Goal: Transaction & Acquisition: Purchase product/service

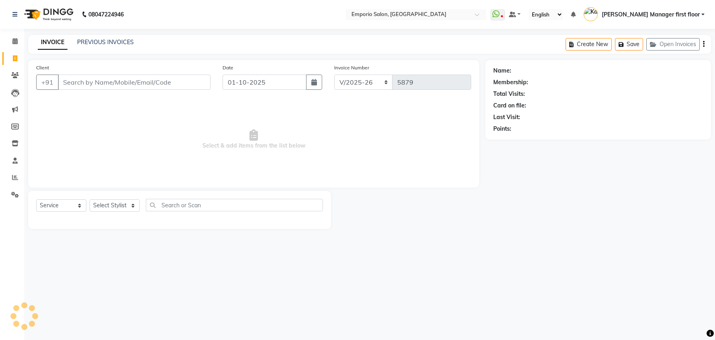
select select "6332"
select select "service"
click at [133, 206] on select "Select Stylist [PERSON_NAME] beauty Archana [PERSON_NAME] [PERSON_NAME] [PERSON…" at bounding box center [121, 206] width 63 height 12
select select "47501"
click at [90, 200] on select "Select Stylist [PERSON_NAME] beauty Archana [PERSON_NAME] [PERSON_NAME] [PERSON…" at bounding box center [121, 206] width 63 height 12
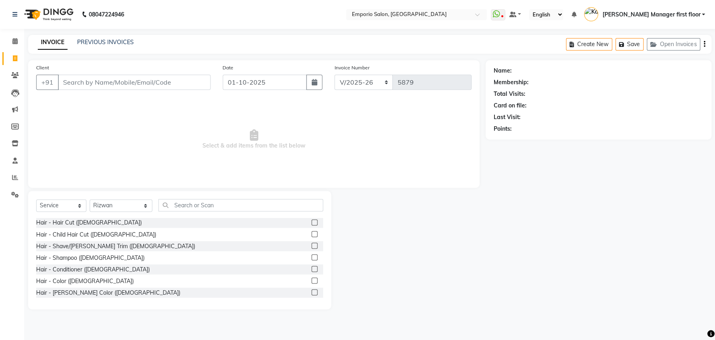
click at [311, 222] on label at bounding box center [314, 223] width 6 height 6
click at [311, 222] on input "checkbox" at bounding box center [313, 222] width 5 height 5
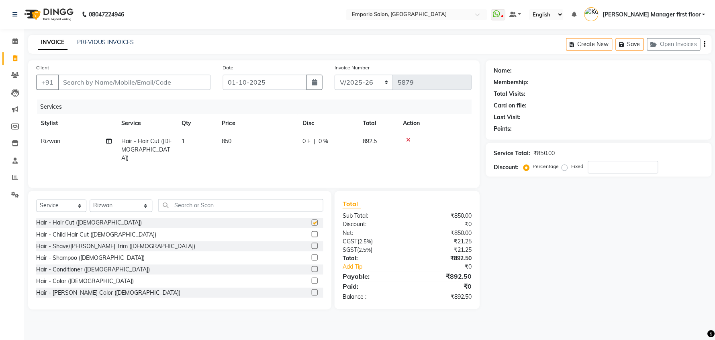
checkbox input "false"
click at [201, 138] on td "1" at bounding box center [197, 149] width 40 height 35
select select "47501"
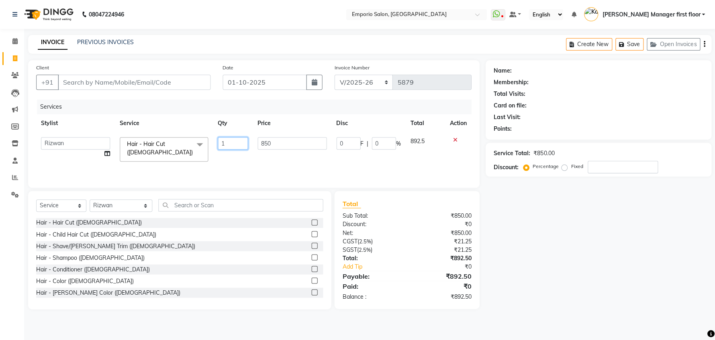
click at [233, 140] on input "1" at bounding box center [233, 143] width 30 height 12
type input "2"
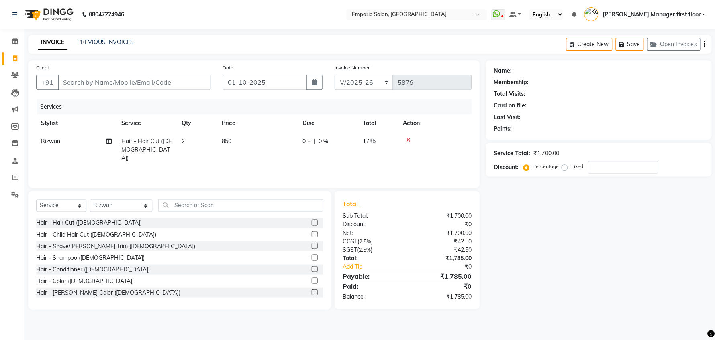
click at [267, 141] on td "850" at bounding box center [257, 149] width 80 height 35
select select "47501"
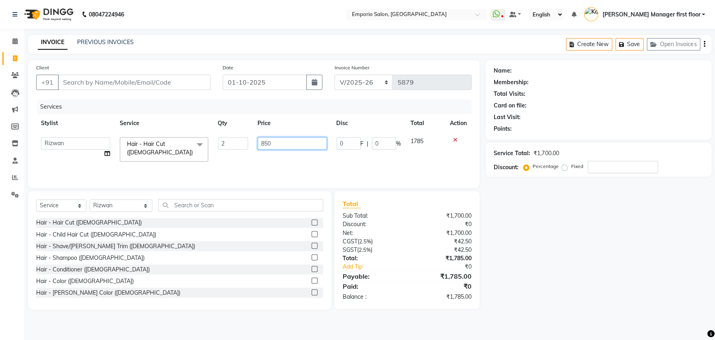
click at [286, 143] on input "850" at bounding box center [291, 143] width 69 height 12
type input "8"
type input "1000"
click at [432, 157] on tr "Anees Anjali beauty [PERSON_NAME] [PERSON_NAME] [PERSON_NAME] [PERSON_NAME] Man…" at bounding box center [253, 149] width 435 height 34
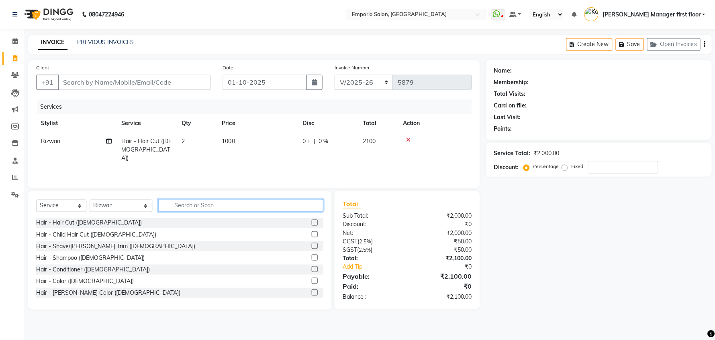
click at [211, 205] on input "text" at bounding box center [240, 205] width 165 height 12
click at [311, 245] on label at bounding box center [314, 246] width 6 height 6
click at [311, 245] on input "checkbox" at bounding box center [313, 246] width 5 height 5
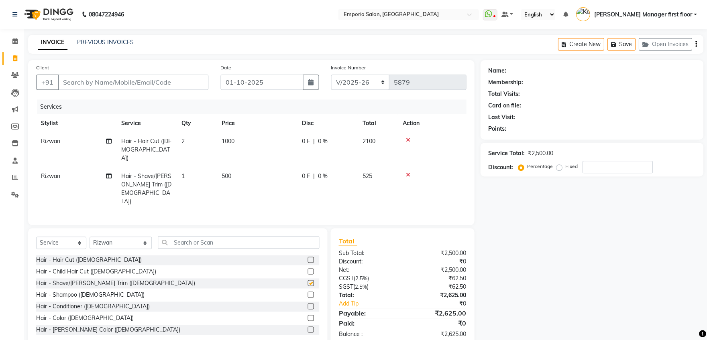
checkbox input "false"
click at [204, 171] on td "1" at bounding box center [197, 188] width 40 height 43
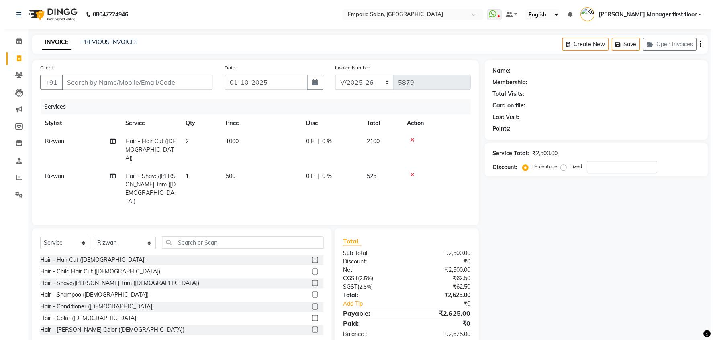
select select "47501"
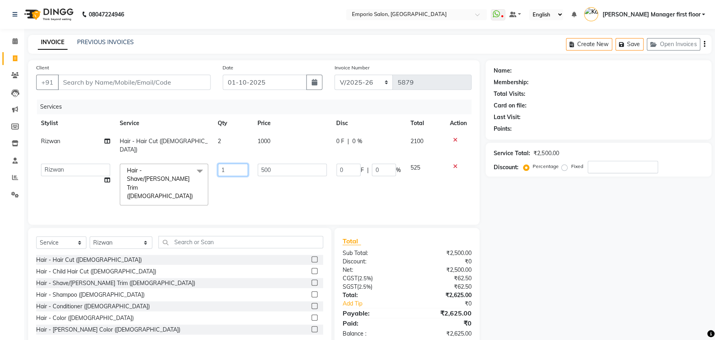
click at [236, 164] on input "1" at bounding box center [233, 170] width 30 height 12
type input "2"
click at [437, 181] on tr "Anees Anjali beauty [PERSON_NAME] [PERSON_NAME] [PERSON_NAME] [PERSON_NAME] Man…" at bounding box center [253, 184] width 435 height 51
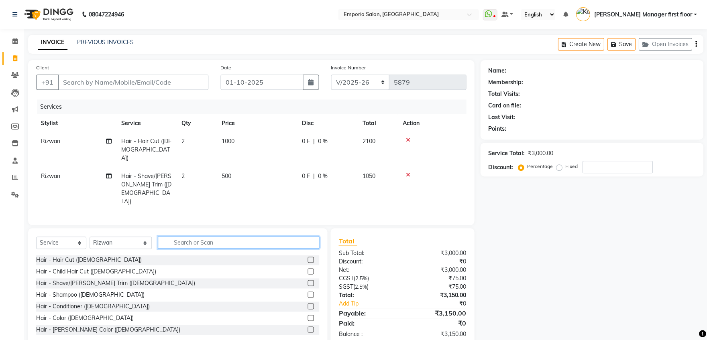
click at [204, 236] on input "text" at bounding box center [238, 242] width 161 height 12
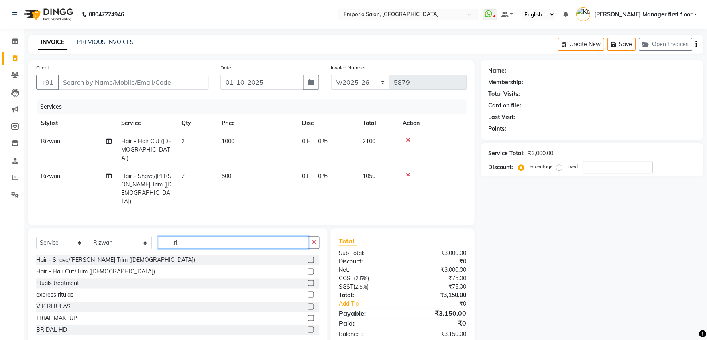
type input "ri"
click at [308, 304] on label at bounding box center [311, 307] width 6 height 6
click at [308, 304] on input "checkbox" at bounding box center [310, 306] width 5 height 5
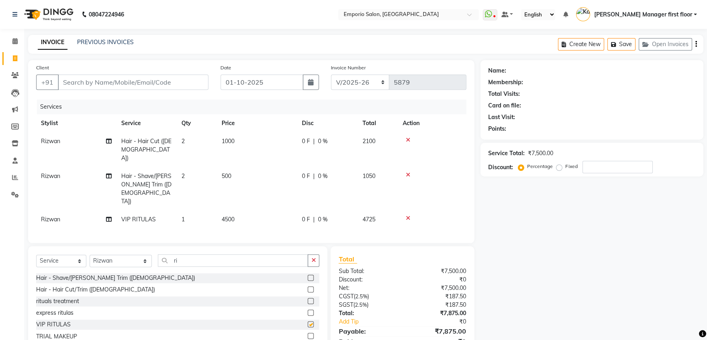
checkbox input "false"
click at [314, 258] on icon "button" at bounding box center [313, 261] width 4 height 6
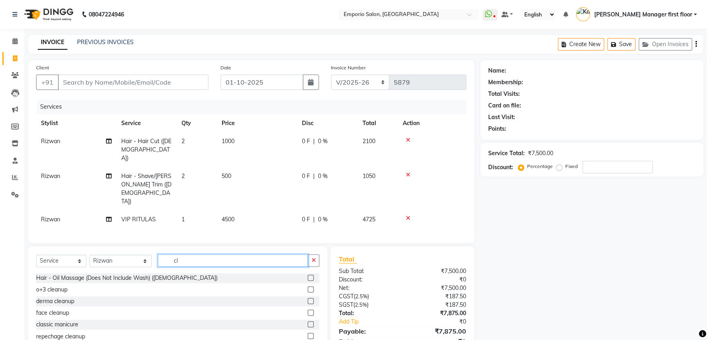
type input "cl"
click at [308, 310] on label at bounding box center [311, 313] width 6 height 6
click at [308, 311] on input "checkbox" at bounding box center [310, 313] width 5 height 5
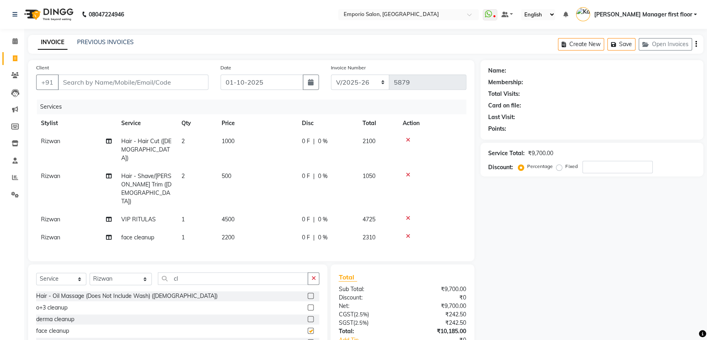
checkbox input "false"
click at [256, 229] on td "2200" at bounding box center [257, 238] width 80 height 18
select select "47501"
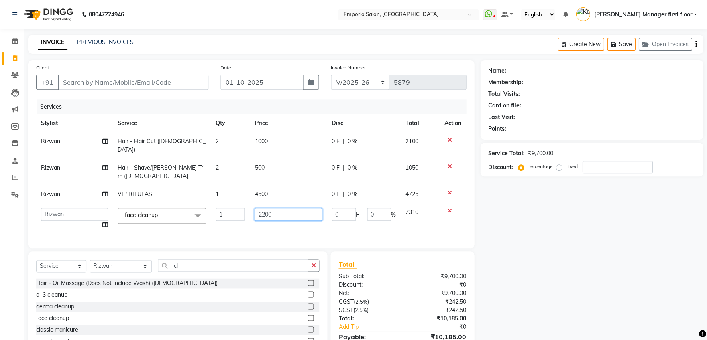
click at [288, 208] on input "2200" at bounding box center [288, 214] width 67 height 12
type input "2"
type input "3000"
click at [406, 207] on tr "Anees Anjali beauty [PERSON_NAME] [PERSON_NAME] [PERSON_NAME] [PERSON_NAME] Man…" at bounding box center [251, 219] width 430 height 31
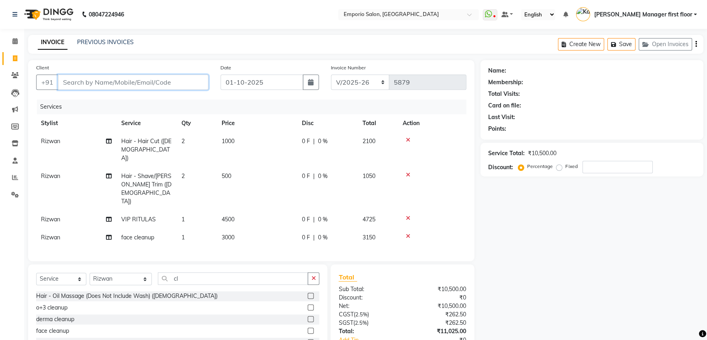
click at [145, 84] on input "Client" at bounding box center [133, 82] width 151 height 15
type input "s"
type input "0"
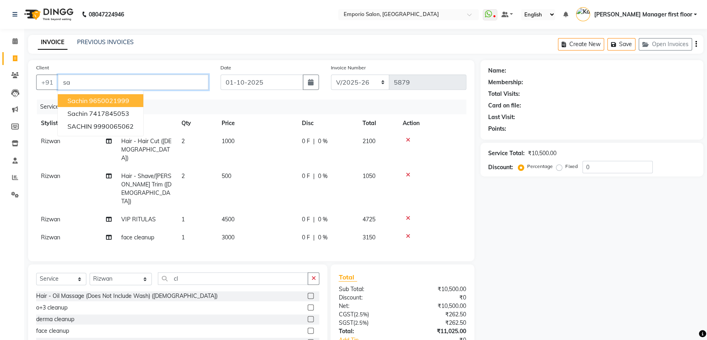
type input "s"
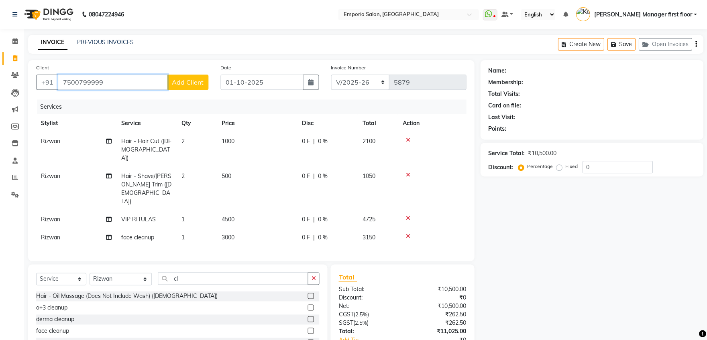
type input "7500799999"
click at [194, 81] on span "Add Client" at bounding box center [188, 82] width 32 height 8
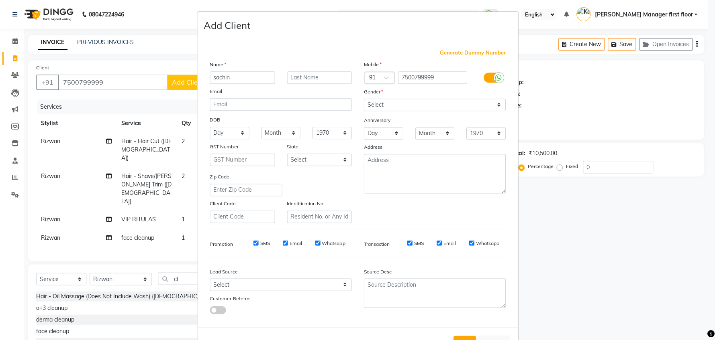
type input "sachin"
click at [316, 79] on input "text" at bounding box center [319, 77] width 65 height 12
type input "yadav"
click at [495, 105] on select "Select [DEMOGRAPHIC_DATA] [DEMOGRAPHIC_DATA] Other Prefer Not To Say" at bounding box center [434, 105] width 142 height 12
select select "[DEMOGRAPHIC_DATA]"
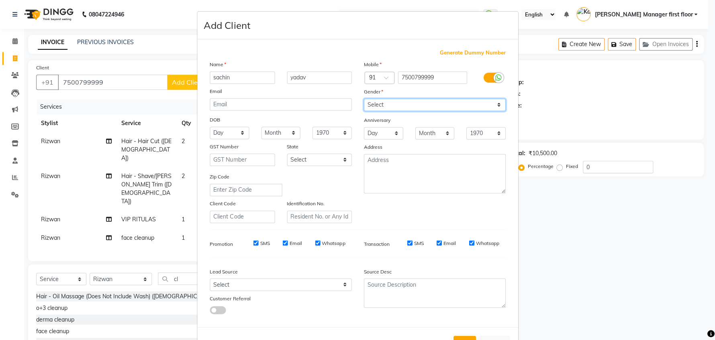
click at [363, 99] on select "Select [DEMOGRAPHIC_DATA] [DEMOGRAPHIC_DATA] Other Prefer Not To Say" at bounding box center [434, 105] width 142 height 12
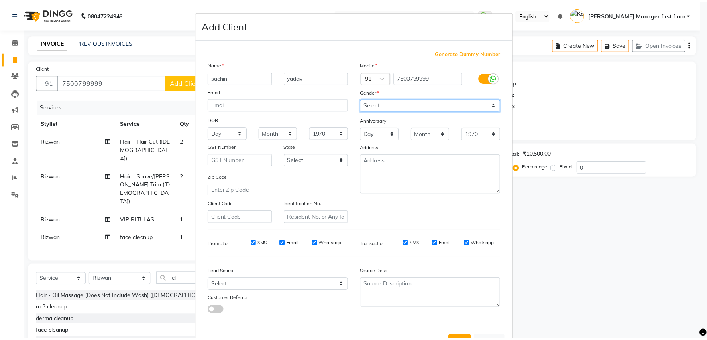
scroll to position [29, 0]
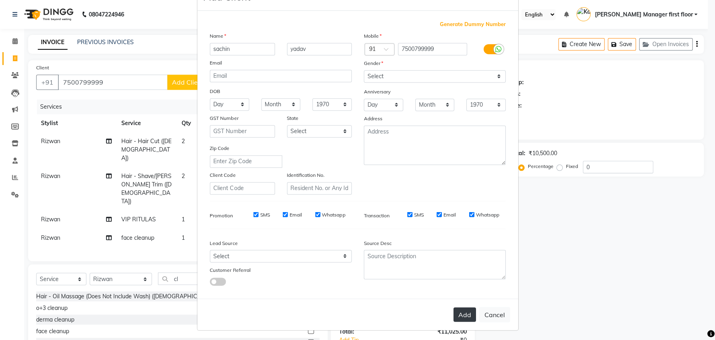
click at [459, 313] on button "Add" at bounding box center [464, 315] width 22 height 14
select select
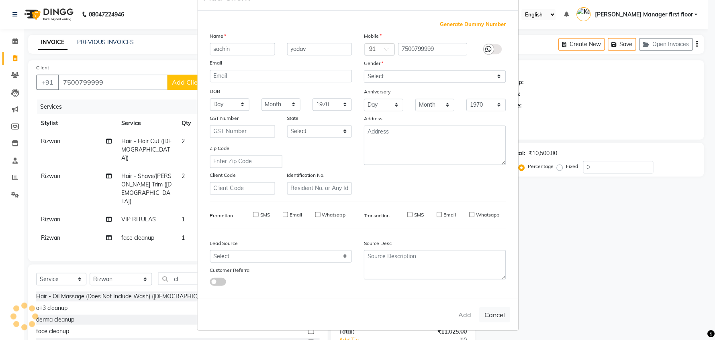
select select
checkbox input "false"
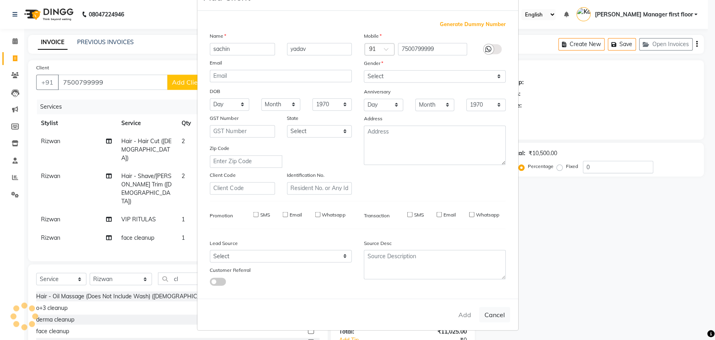
checkbox input "false"
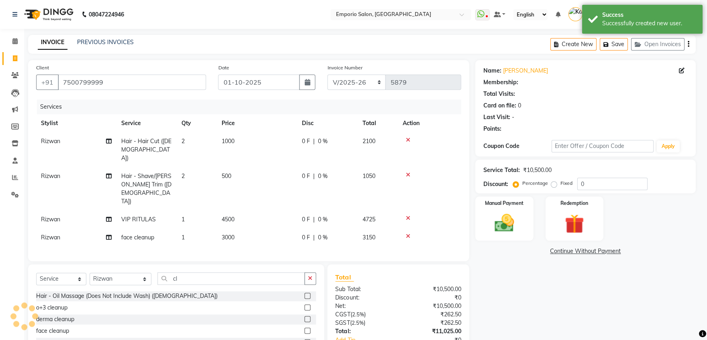
select select "1: Object"
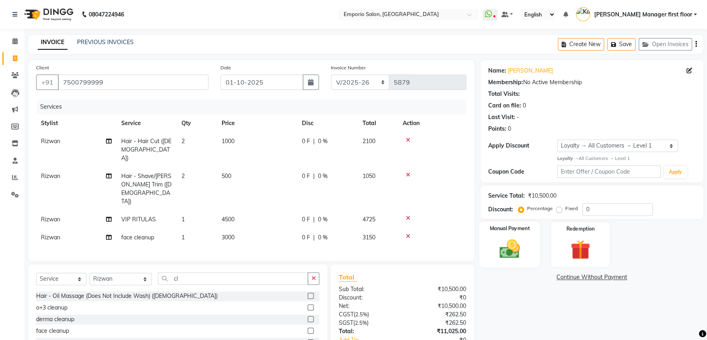
click at [512, 235] on div "Manual Payment" at bounding box center [509, 245] width 61 height 46
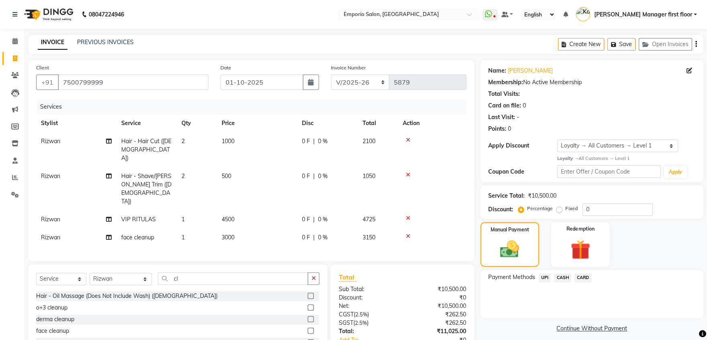
click at [564, 277] on span "CASH" at bounding box center [562, 277] width 17 height 9
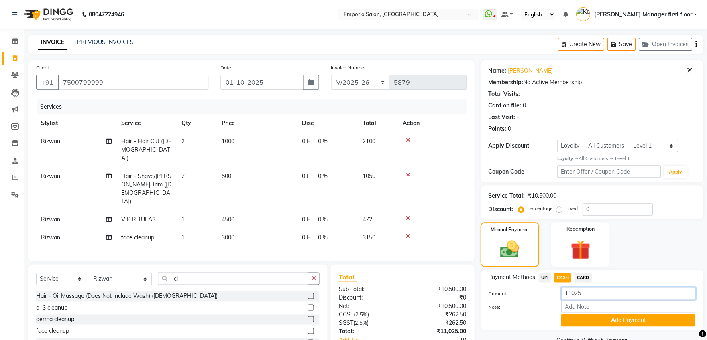
click at [601, 292] on input "11025" at bounding box center [628, 293] width 134 height 12
type input "1"
type input "3000"
click at [634, 316] on button "Add Payment" at bounding box center [628, 320] width 134 height 12
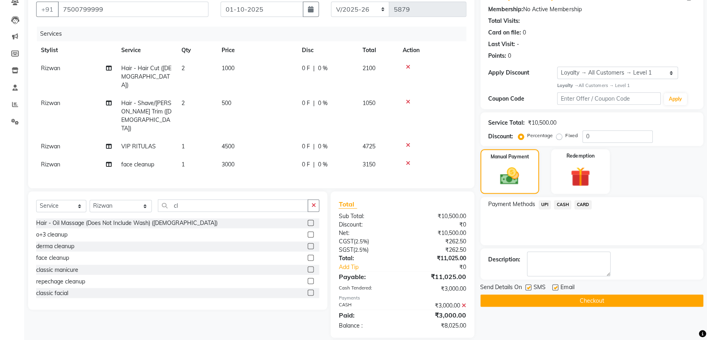
scroll to position [91, 0]
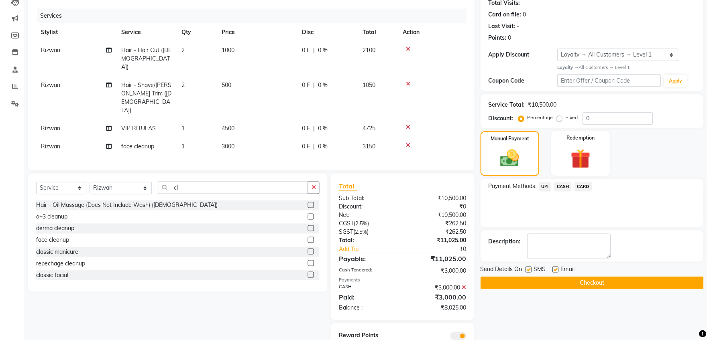
click at [542, 183] on span "UPI" at bounding box center [544, 186] width 12 height 9
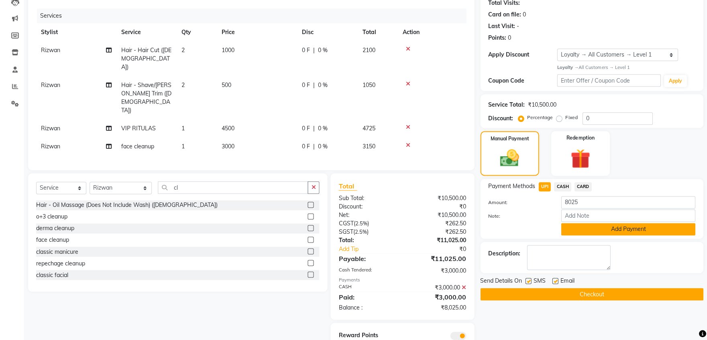
click at [627, 229] on button "Add Payment" at bounding box center [628, 229] width 134 height 12
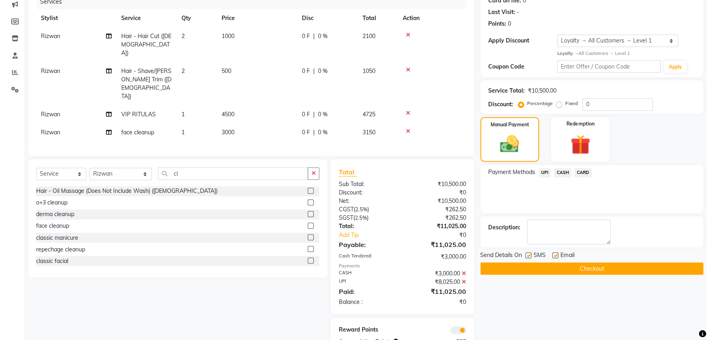
scroll to position [112, 0]
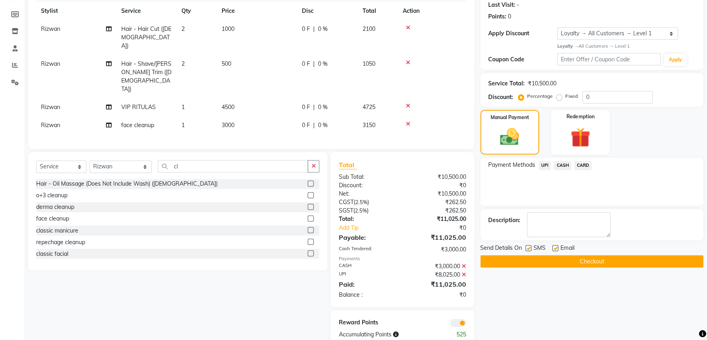
click at [591, 261] on button "Checkout" at bounding box center [591, 261] width 223 height 12
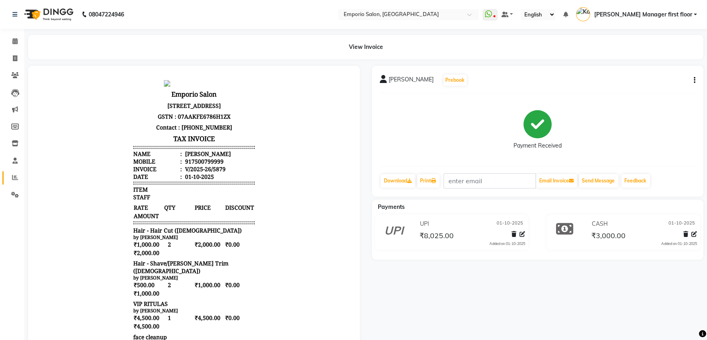
click at [8, 176] on span at bounding box center [15, 177] width 14 height 9
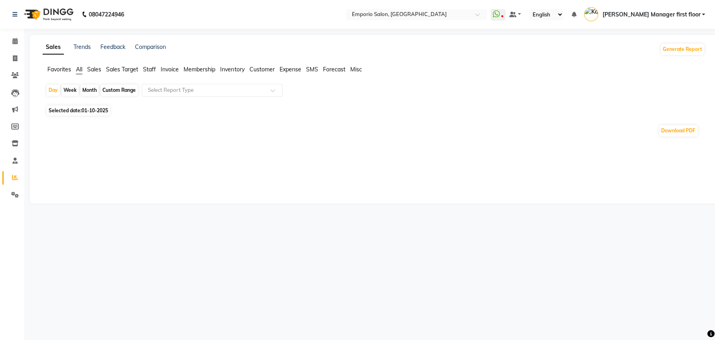
click at [151, 69] on span "Staff" at bounding box center [149, 69] width 13 height 7
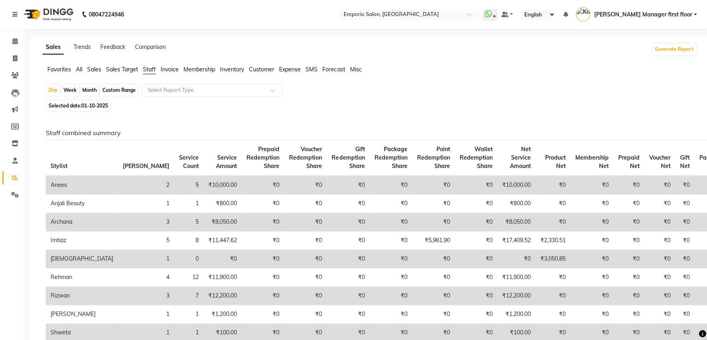
scroll to position [4, 0]
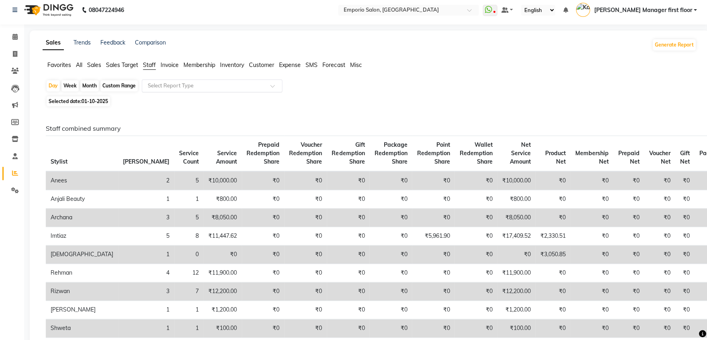
click at [272, 86] on span at bounding box center [275, 88] width 10 height 8
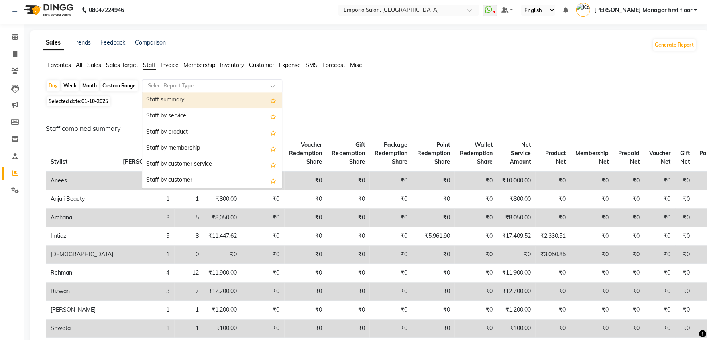
click at [211, 165] on div "Staff by customer service" at bounding box center [212, 165] width 140 height 16
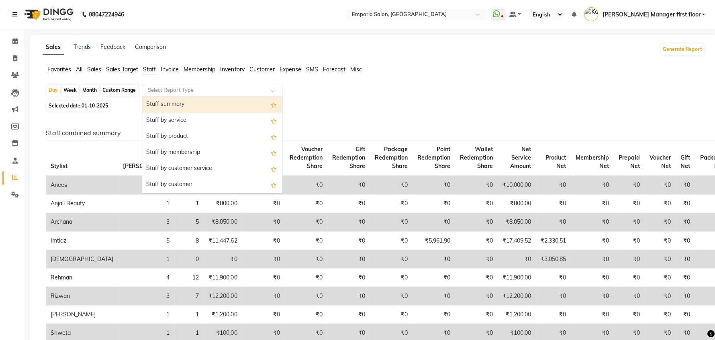
select select "filtered_report"
select select "csv"
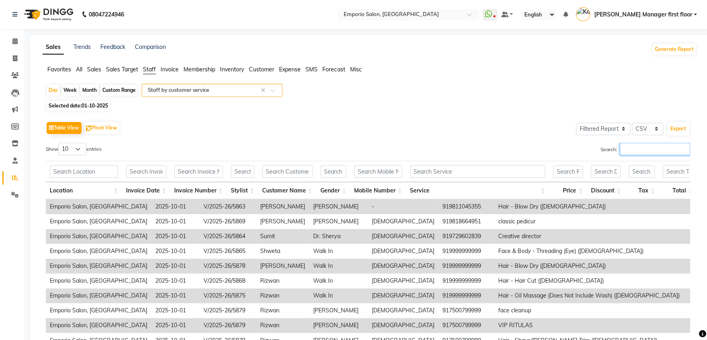
click at [641, 145] on input "Search:" at bounding box center [654, 149] width 70 height 12
type input "riz"
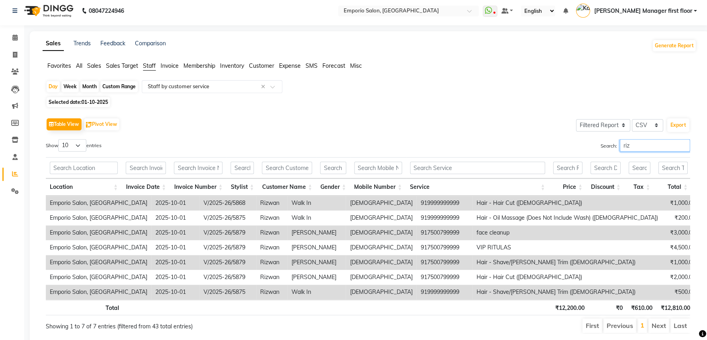
scroll to position [38, 0]
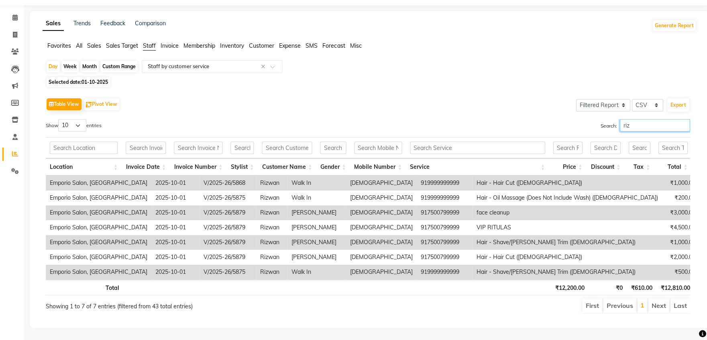
click at [683, 119] on input "riz" at bounding box center [654, 125] width 70 height 12
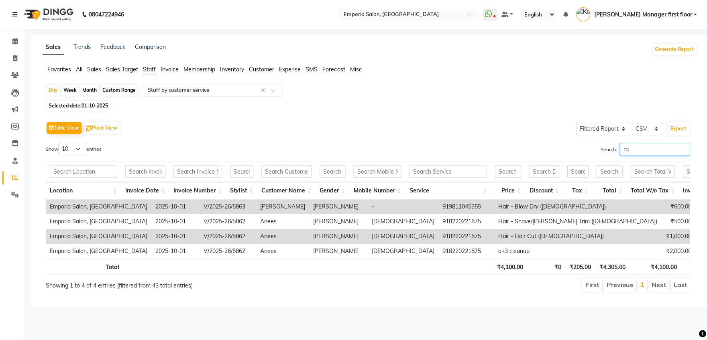
scroll to position [0, 0]
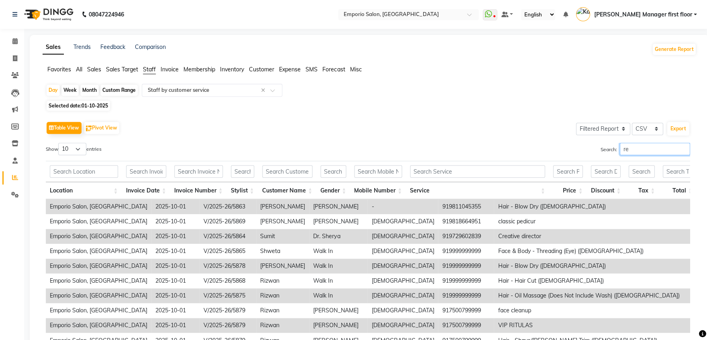
type input "reh"
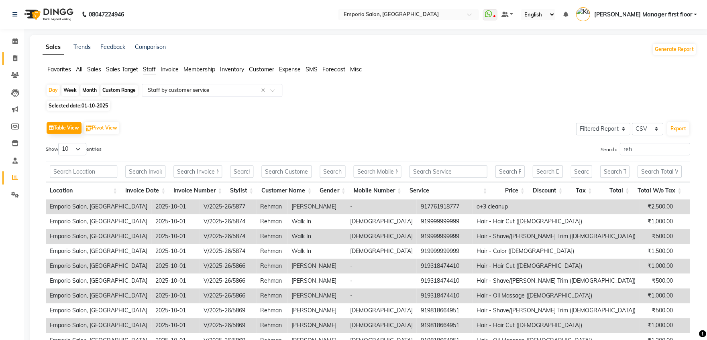
click at [16, 58] on icon at bounding box center [15, 58] width 4 height 6
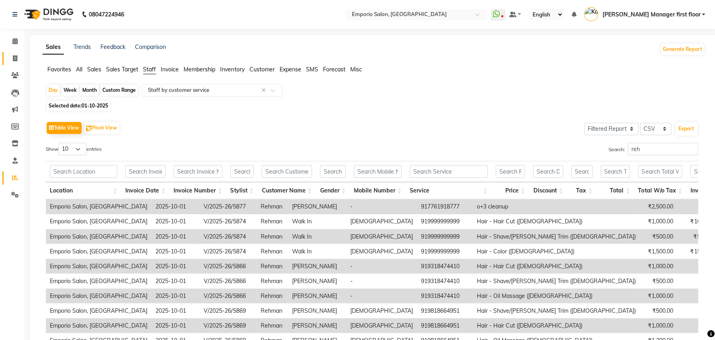
select select "service"
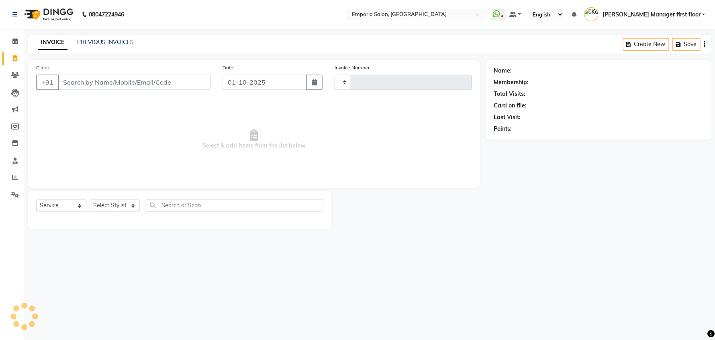
type input "5880"
select select "6332"
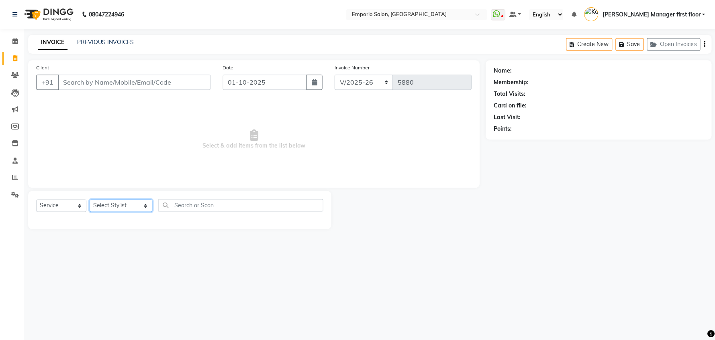
click at [131, 206] on select "Select Stylist [PERSON_NAME] beauty Archana [PERSON_NAME] [PERSON_NAME] [PERSON…" at bounding box center [121, 206] width 63 height 12
select select "61830"
click at [90, 200] on select "Select Stylist [PERSON_NAME] beauty Archana [PERSON_NAME] [PERSON_NAME] [PERSON…" at bounding box center [121, 206] width 63 height 12
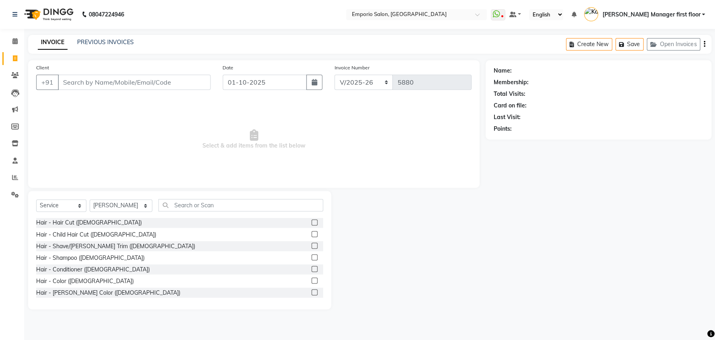
click at [311, 244] on label at bounding box center [314, 246] width 6 height 6
click at [311, 244] on input "checkbox" at bounding box center [313, 246] width 5 height 5
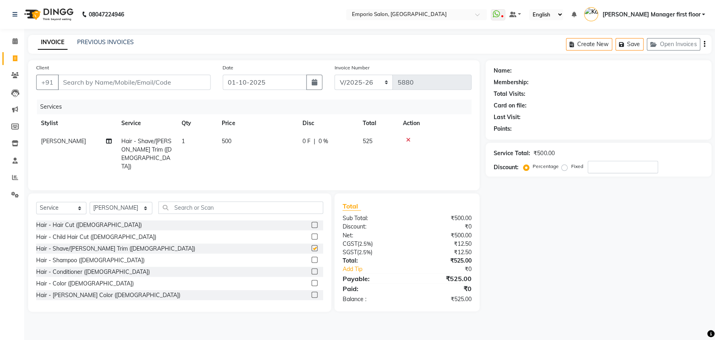
checkbox input "false"
click at [251, 144] on td "500" at bounding box center [257, 153] width 80 height 43
select select "61830"
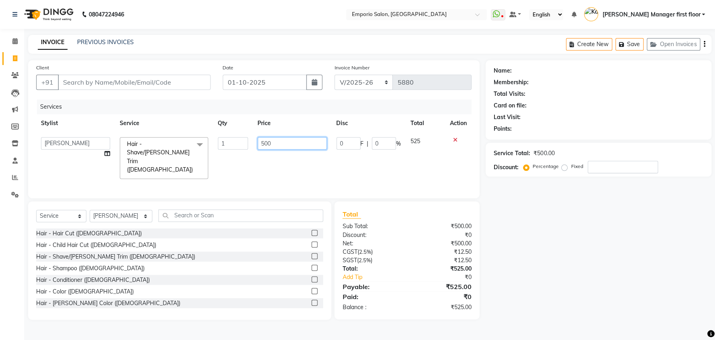
click at [280, 141] on input "500" at bounding box center [291, 143] width 69 height 12
type input "5"
click at [454, 138] on div at bounding box center [457, 140] width 17 height 6
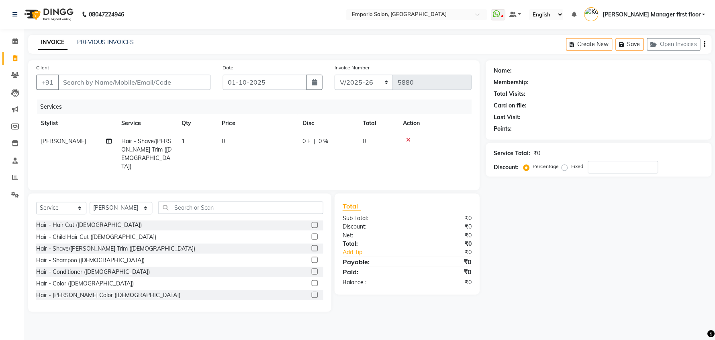
click at [311, 222] on label at bounding box center [314, 225] width 6 height 6
click at [311, 223] on input "checkbox" at bounding box center [313, 225] width 5 height 5
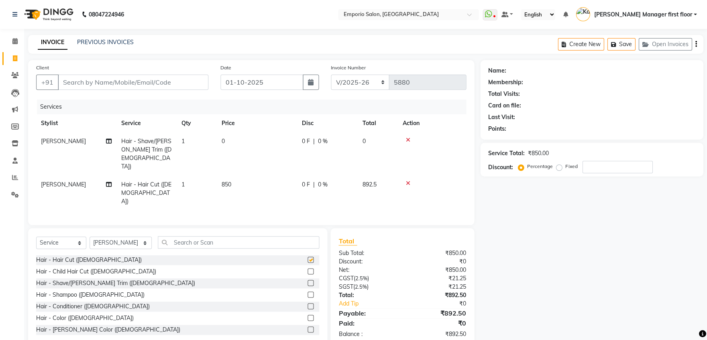
checkbox input "false"
click at [406, 141] on icon at bounding box center [407, 140] width 4 height 6
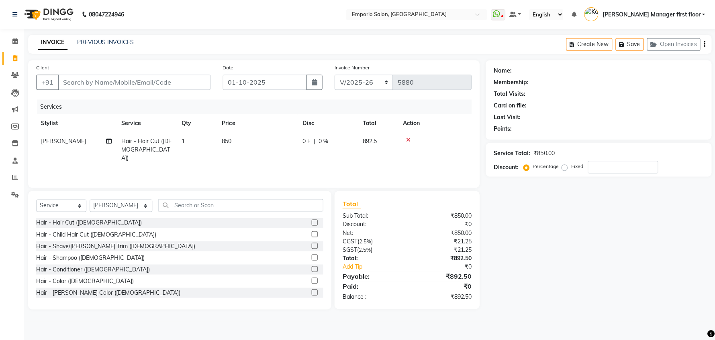
click at [252, 145] on td "850" at bounding box center [257, 149] width 80 height 35
select select "61830"
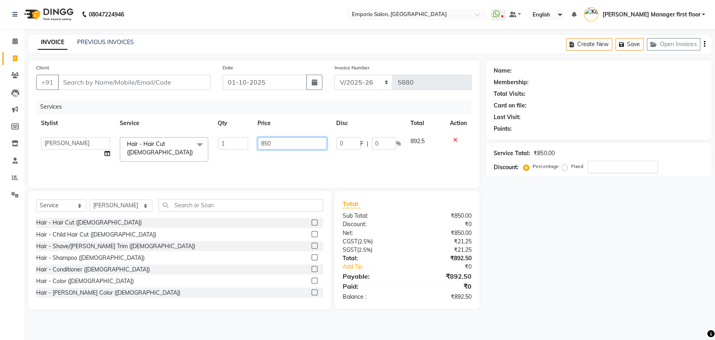
click at [285, 146] on input "850" at bounding box center [291, 143] width 69 height 12
type input "8"
type input "1000"
click at [440, 158] on tr "Anees Anjali beauty [PERSON_NAME] [PERSON_NAME] [PERSON_NAME] [PERSON_NAME] Man…" at bounding box center [253, 149] width 435 height 34
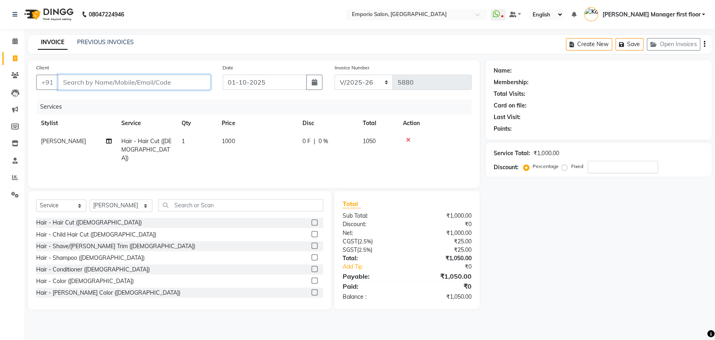
click at [175, 84] on input "Client" at bounding box center [134, 82] width 153 height 15
type input "a"
type input "0"
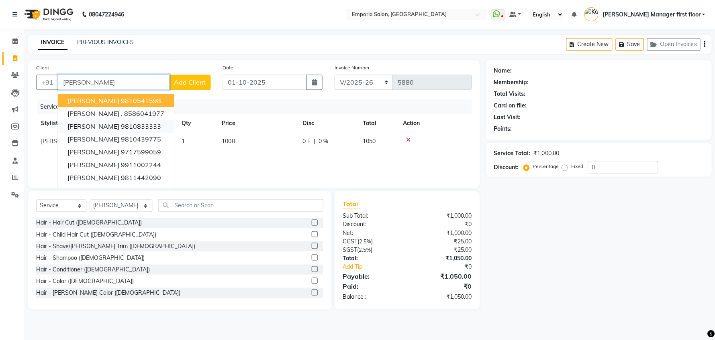
click at [121, 129] on ngb-highlight "9810833333" at bounding box center [141, 126] width 40 height 8
type input "9810833333"
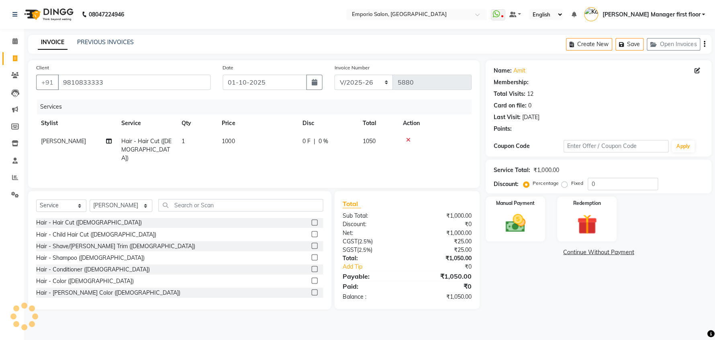
select select "1: Object"
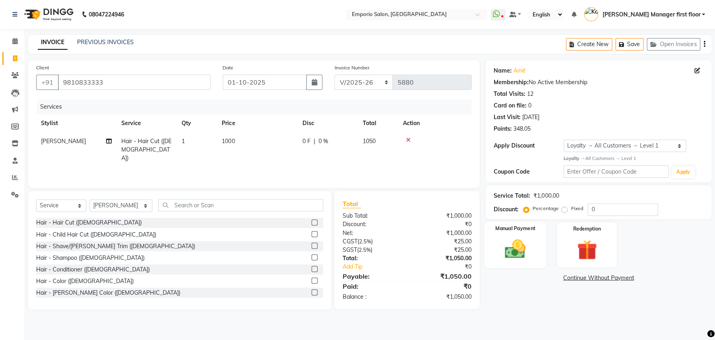
click at [513, 243] on img at bounding box center [515, 249] width 34 height 24
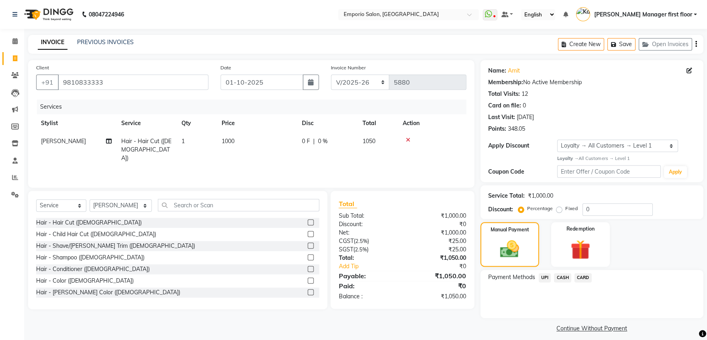
click at [544, 277] on span "UPI" at bounding box center [544, 277] width 12 height 9
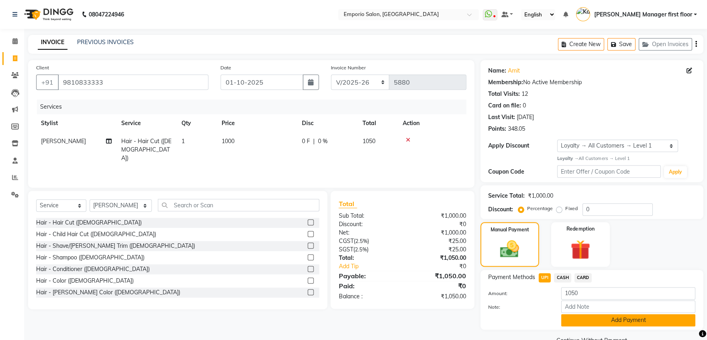
click at [617, 320] on button "Add Payment" at bounding box center [628, 320] width 134 height 12
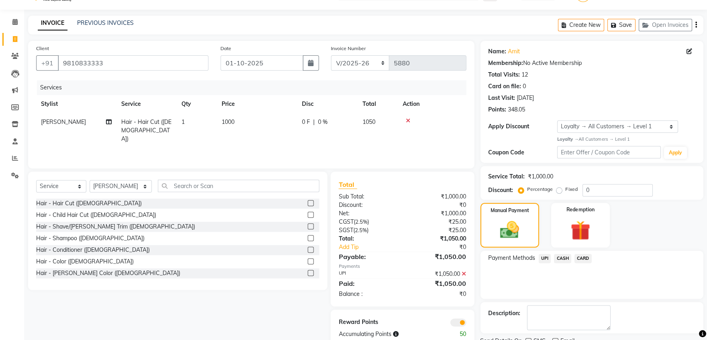
scroll to position [51, 0]
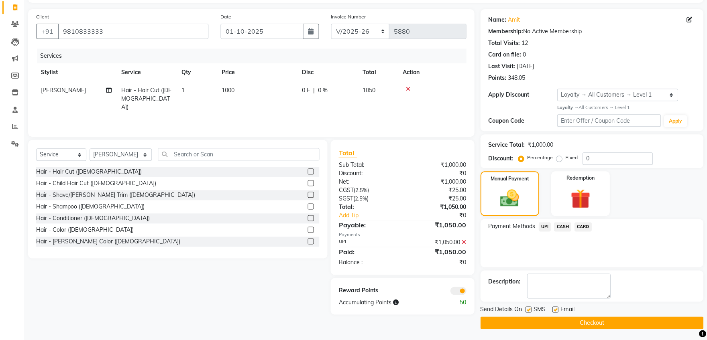
click at [619, 322] on button "Checkout" at bounding box center [591, 323] width 223 height 12
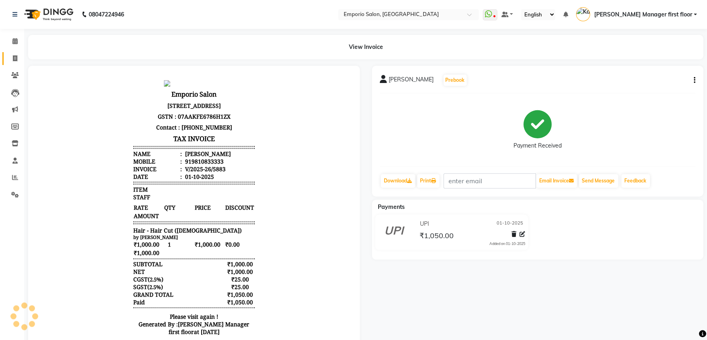
click at [16, 59] on icon at bounding box center [15, 58] width 4 height 6
select select "6332"
select select "service"
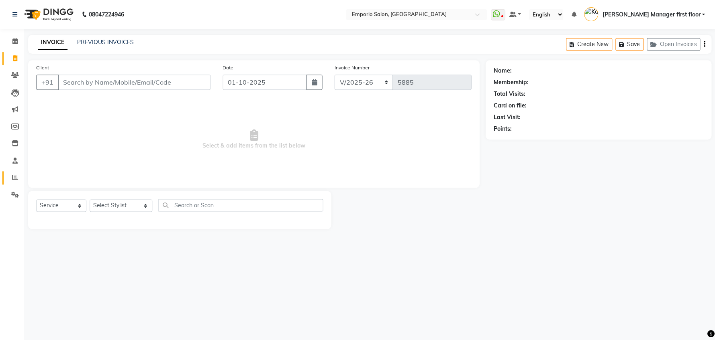
click at [15, 177] on icon at bounding box center [15, 178] width 6 height 6
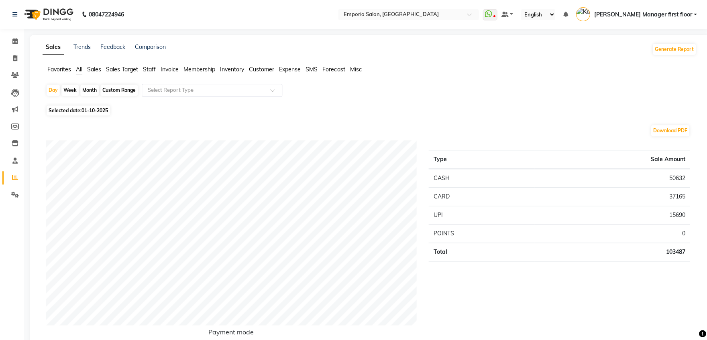
click at [150, 67] on span "Staff" at bounding box center [149, 69] width 13 height 7
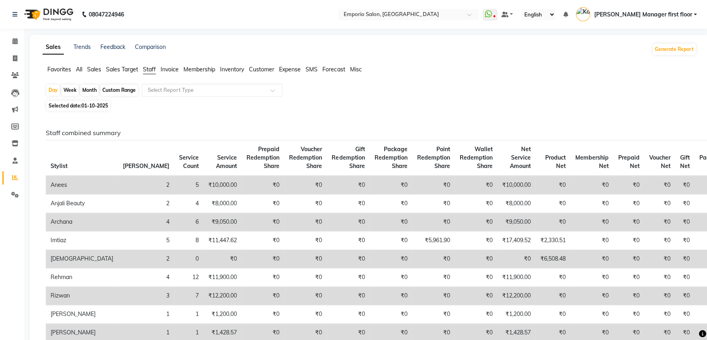
click at [90, 90] on div "Month" at bounding box center [89, 90] width 18 height 11
select select "10"
select select "2025"
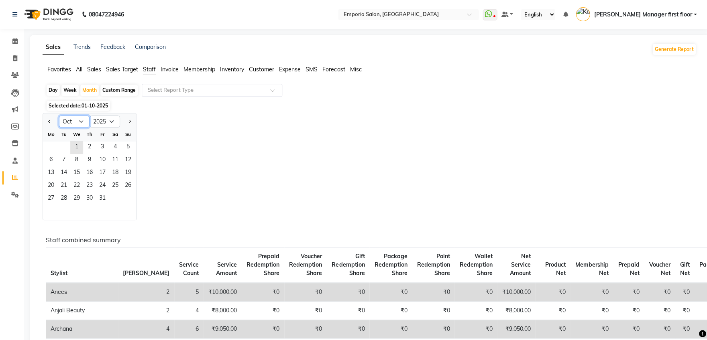
click at [82, 119] on select "Jan Feb Mar Apr May Jun [DATE] Aug Sep Oct Nov Dec" at bounding box center [74, 122] width 31 height 12
select select "9"
click at [59, 116] on select "Jan Feb Mar Apr May Jun [DATE] Aug Sep Oct Nov Dec" at bounding box center [74, 122] width 31 height 12
click at [63, 196] on span "30" at bounding box center [63, 199] width 13 height 13
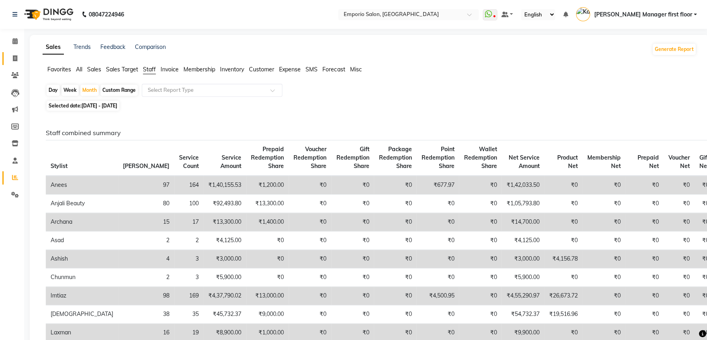
click at [16, 55] on icon at bounding box center [15, 58] width 4 height 6
select select "service"
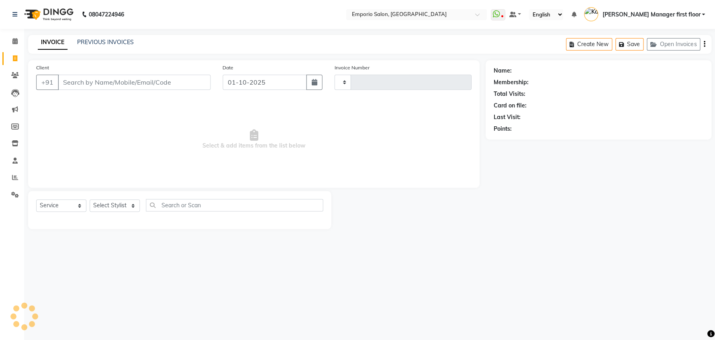
click at [16, 57] on icon at bounding box center [15, 58] width 4 height 6
select select "service"
type input "5885"
select select "6332"
click at [138, 81] on input "Client" at bounding box center [134, 82] width 153 height 15
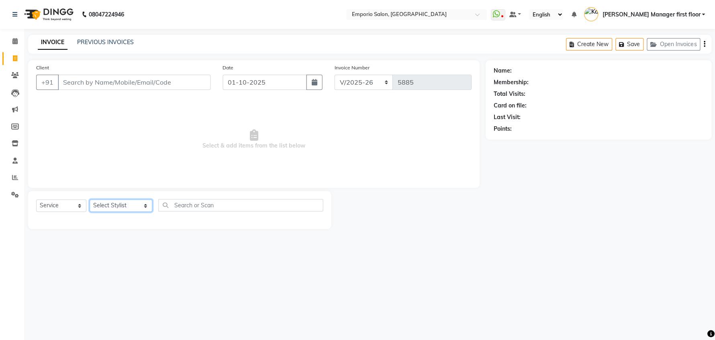
click at [135, 202] on select "Select Stylist [PERSON_NAME] beauty Archana [PERSON_NAME] [PERSON_NAME] [PERSON…" at bounding box center [121, 206] width 63 height 12
select select "47514"
click at [90, 200] on select "Select Stylist [PERSON_NAME] beauty Archana [PERSON_NAME] [PERSON_NAME] [PERSON…" at bounding box center [121, 206] width 63 height 12
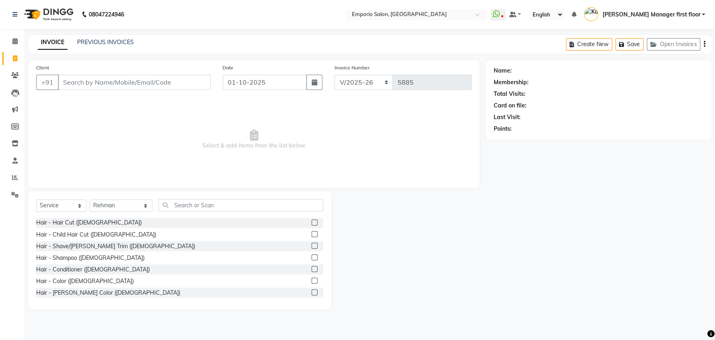
click at [311, 222] on label at bounding box center [314, 223] width 6 height 6
click at [311, 222] on input "checkbox" at bounding box center [313, 222] width 5 height 5
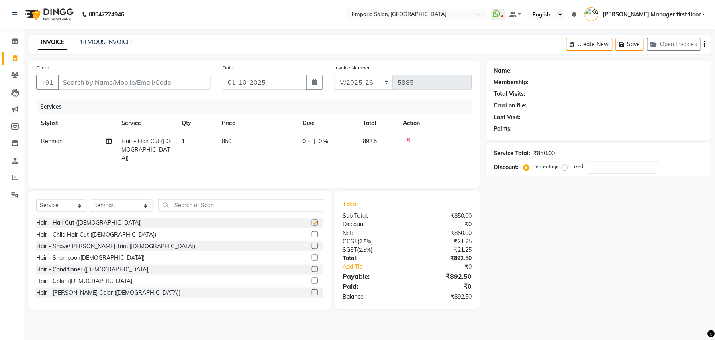
checkbox input "false"
click at [311, 245] on label at bounding box center [314, 246] width 6 height 6
click at [311, 245] on input "checkbox" at bounding box center [313, 246] width 5 height 5
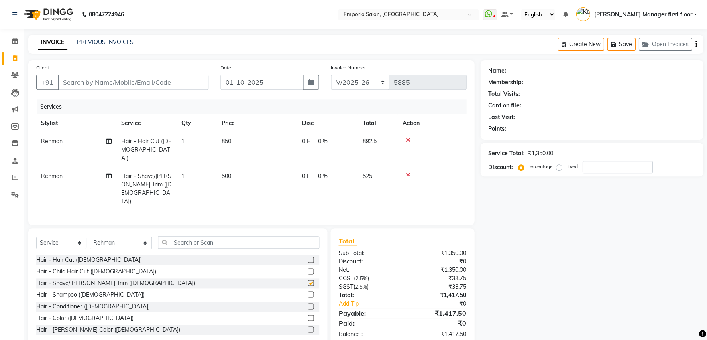
checkbox input "false"
click at [308, 327] on label at bounding box center [311, 330] width 6 height 6
click at [308, 328] on input "checkbox" at bounding box center [310, 330] width 5 height 5
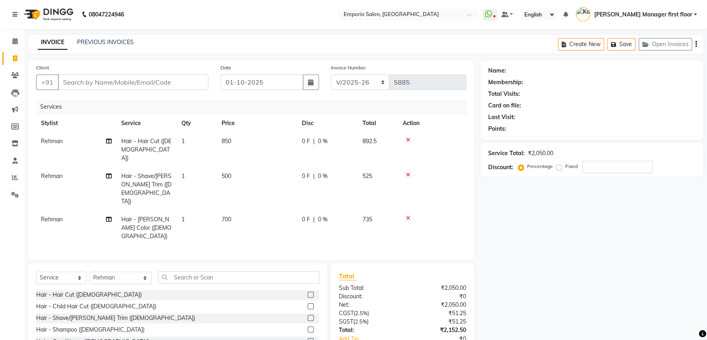
checkbox input "false"
click at [252, 211] on td "700" at bounding box center [257, 228] width 80 height 35
select select "47514"
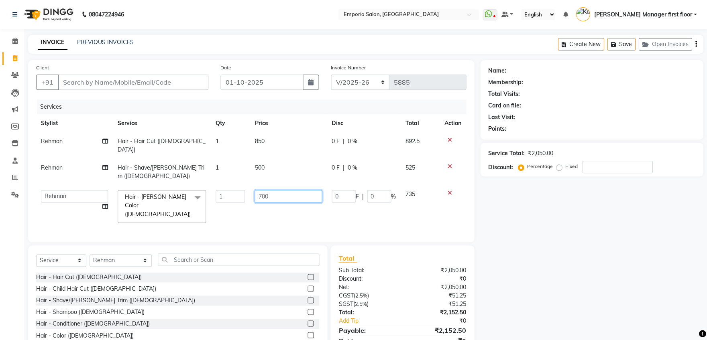
click at [284, 190] on input "700" at bounding box center [288, 196] width 67 height 12
type input "7"
type input "500"
click at [412, 196] on tr "Anees Anjali beauty [PERSON_NAME] [PERSON_NAME] [PERSON_NAME] [PERSON_NAME] Man…" at bounding box center [251, 206] width 430 height 43
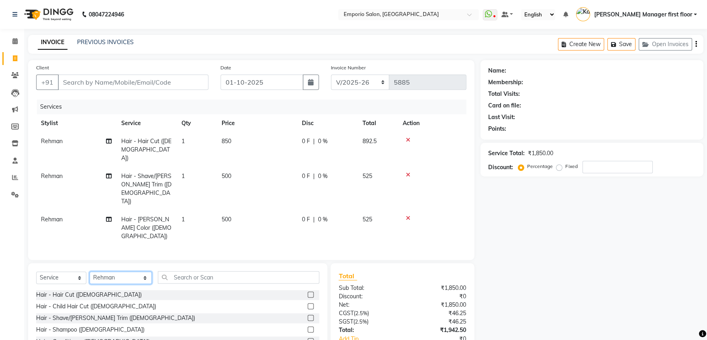
click at [134, 272] on select "Select Stylist [PERSON_NAME] beauty Archana [PERSON_NAME] [PERSON_NAME] [PERSON…" at bounding box center [121, 278] width 62 height 12
click at [90, 272] on select "Select Stylist [PERSON_NAME] beauty Archana [PERSON_NAME] [PERSON_NAME] [PERSON…" at bounding box center [121, 278] width 62 height 12
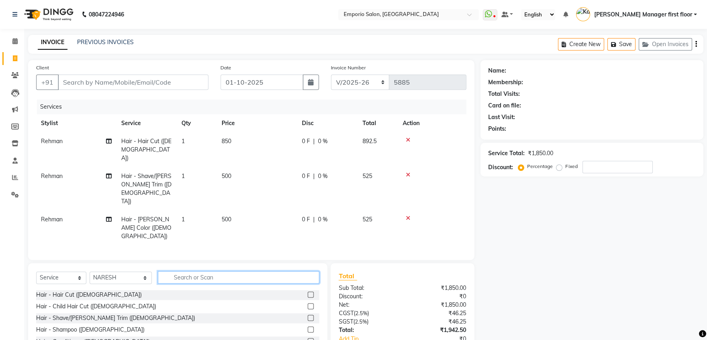
click at [209, 271] on input "text" at bounding box center [238, 277] width 161 height 12
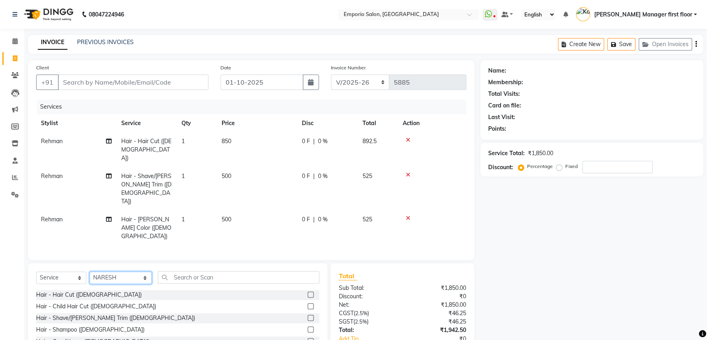
click at [130, 272] on select "Select Stylist [PERSON_NAME] beauty Archana [PERSON_NAME] [PERSON_NAME] [PERSON…" at bounding box center [121, 278] width 62 height 12
select select "47509"
click at [90, 272] on select "Select Stylist [PERSON_NAME] beauty Archana [PERSON_NAME] [PERSON_NAME] [PERSON…" at bounding box center [121, 278] width 62 height 12
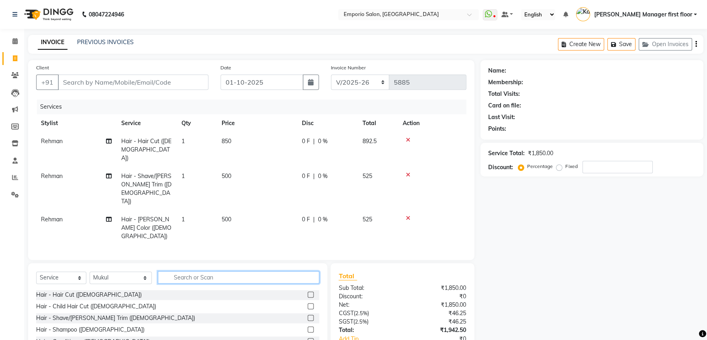
click at [212, 271] on input "text" at bounding box center [238, 277] width 161 height 12
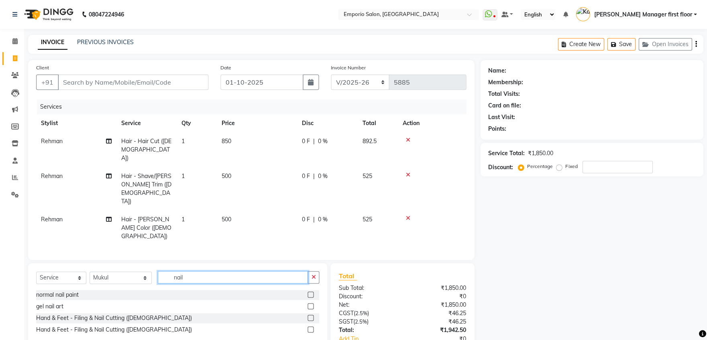
type input "nail"
click at [311, 315] on label at bounding box center [311, 318] width 6 height 6
click at [311, 316] on input "checkbox" at bounding box center [310, 318] width 5 height 5
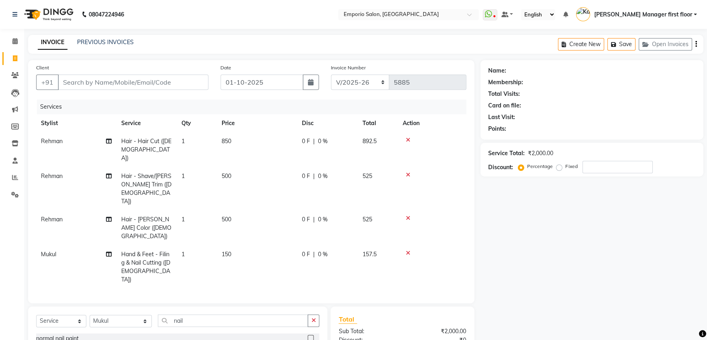
checkbox input "false"
click at [251, 139] on td "850" at bounding box center [257, 149] width 80 height 35
select select "47514"
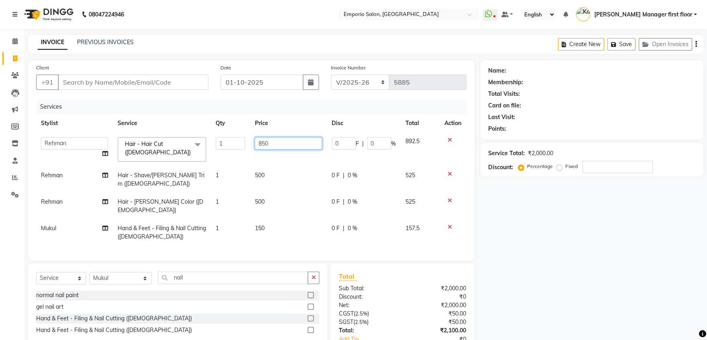
click at [280, 141] on input "850" at bounding box center [288, 143] width 67 height 12
type input "8"
type input "1000"
click at [462, 157] on td at bounding box center [453, 149] width 26 height 34
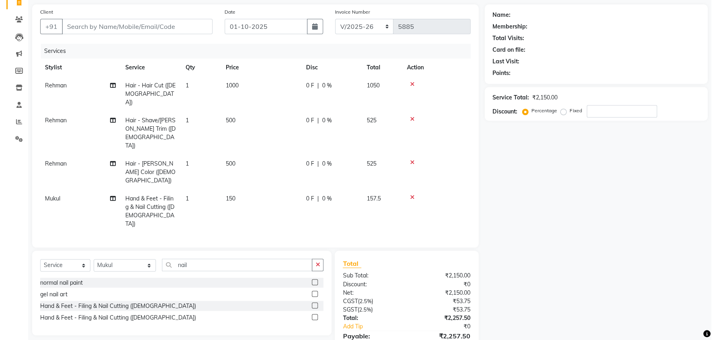
scroll to position [61, 0]
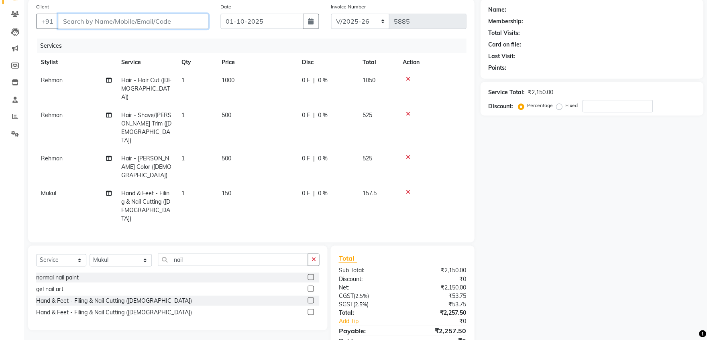
click at [132, 18] on input "Client" at bounding box center [133, 21] width 151 height 15
type input "8"
type input "0"
type input "8826975666"
click at [193, 18] on span "Add Client" at bounding box center [188, 21] width 32 height 8
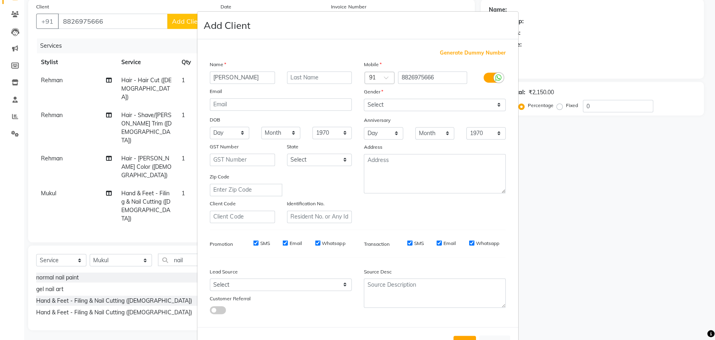
type input "[PERSON_NAME]"
click at [493, 100] on select "Select [DEMOGRAPHIC_DATA] [DEMOGRAPHIC_DATA] Other Prefer Not To Say" at bounding box center [434, 105] width 142 height 12
select select "[DEMOGRAPHIC_DATA]"
click at [363, 99] on select "Select [DEMOGRAPHIC_DATA] [DEMOGRAPHIC_DATA] Other Prefer Not To Say" at bounding box center [434, 105] width 142 height 12
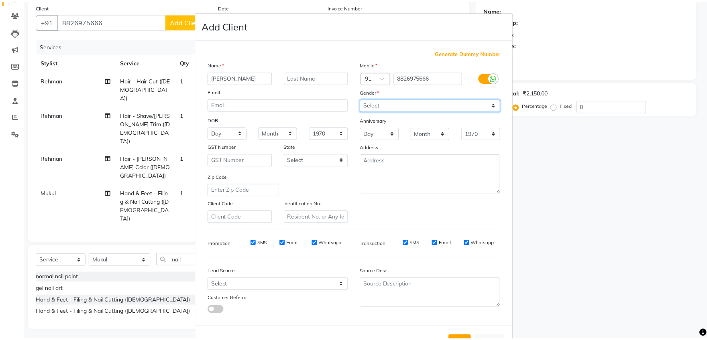
scroll to position [29, 0]
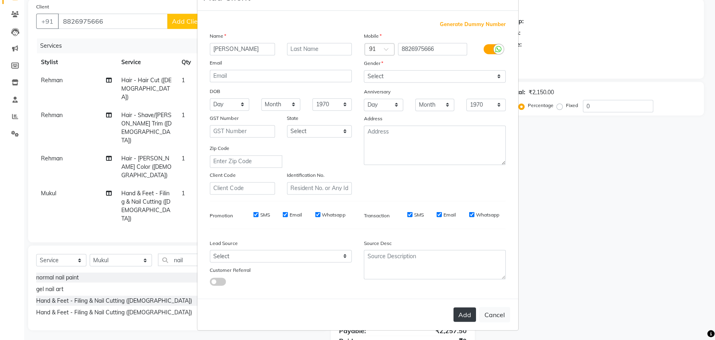
click at [460, 313] on button "Add" at bounding box center [464, 315] width 22 height 14
select select
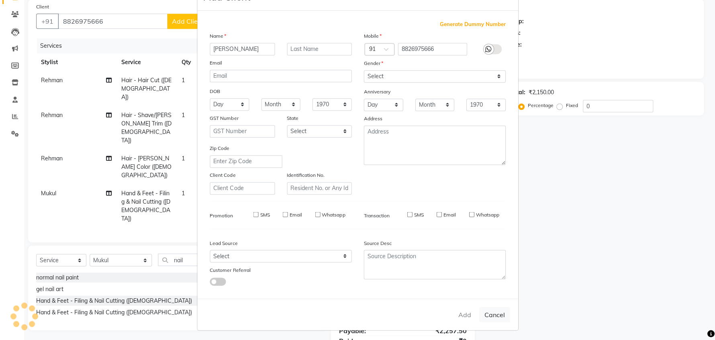
select select
checkbox input "false"
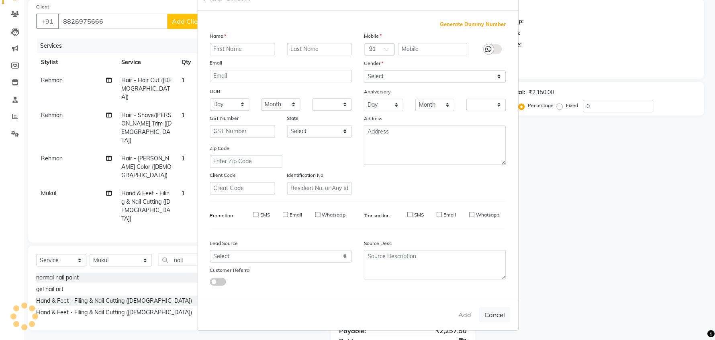
checkbox input "false"
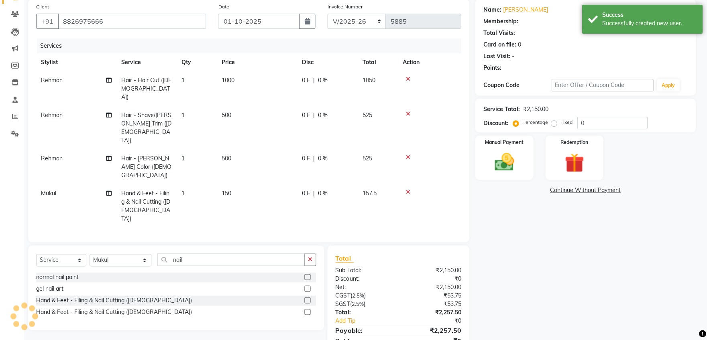
select select "1: Object"
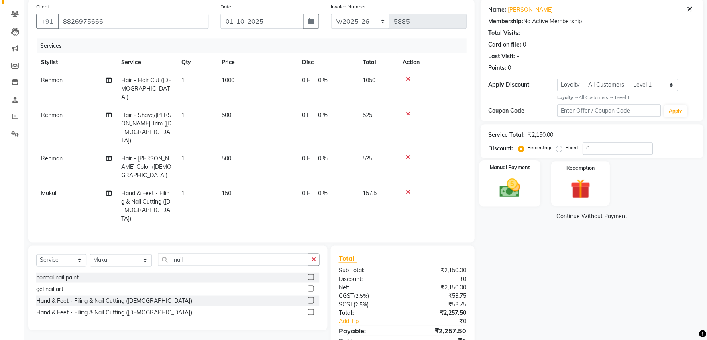
click at [514, 181] on img at bounding box center [509, 188] width 33 height 24
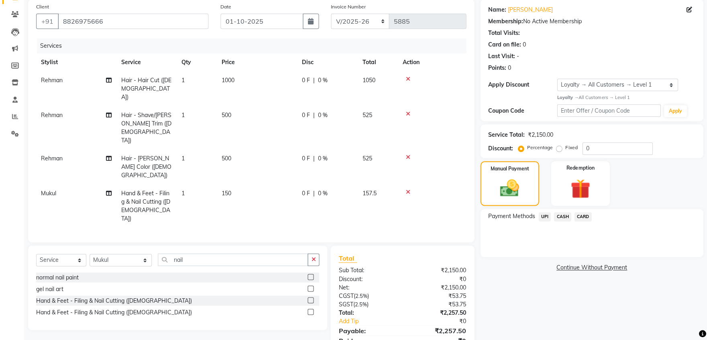
click at [559, 216] on span "CASH" at bounding box center [562, 216] width 17 height 9
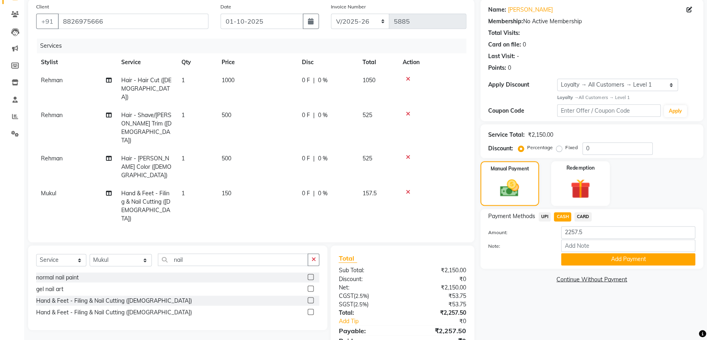
click at [615, 258] on button "Add Payment" at bounding box center [628, 259] width 134 height 12
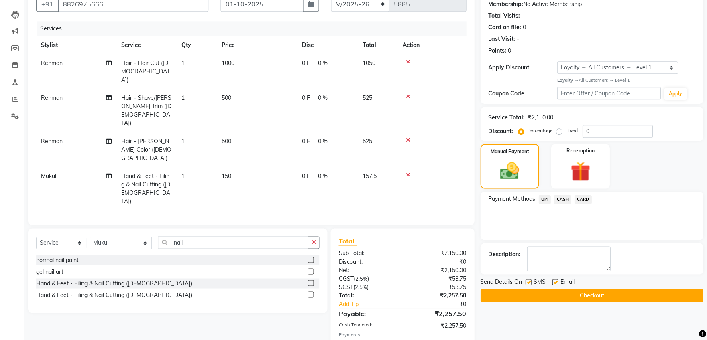
scroll to position [129, 0]
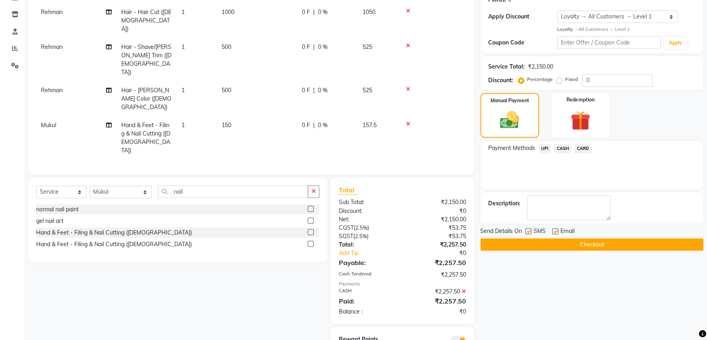
click at [595, 240] on button "Checkout" at bounding box center [591, 244] width 223 height 12
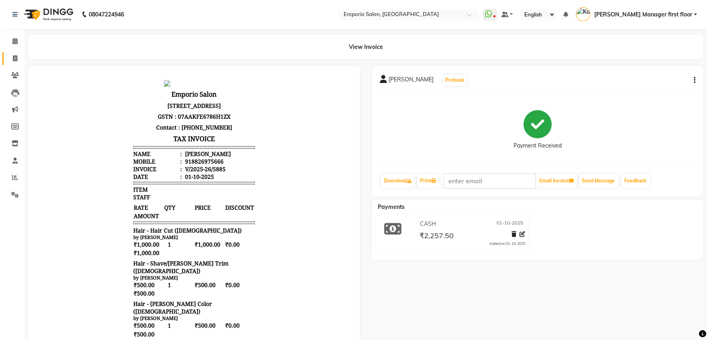
click at [16, 60] on icon at bounding box center [15, 58] width 4 height 6
select select "service"
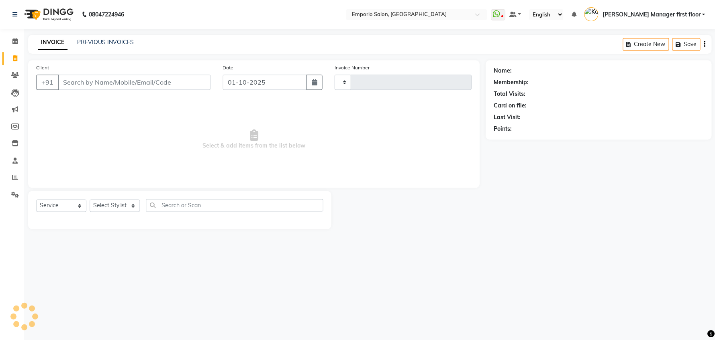
type input "5886"
select select "6332"
click at [117, 40] on link "PREVIOUS INVOICES" at bounding box center [105, 42] width 57 height 7
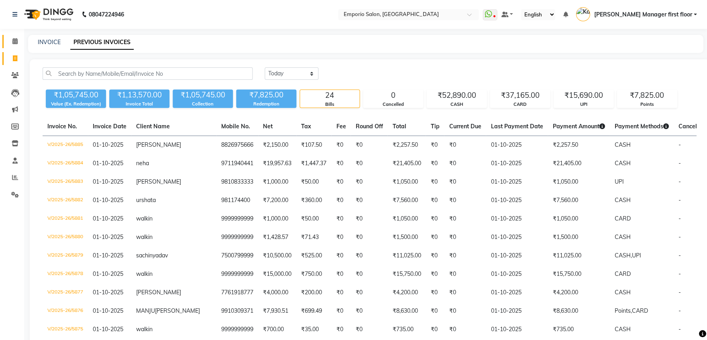
click at [15, 41] on icon at bounding box center [14, 41] width 5 height 6
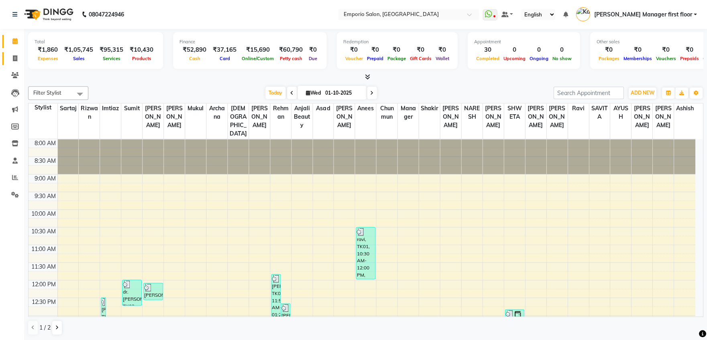
click at [15, 61] on icon at bounding box center [15, 58] width 4 height 6
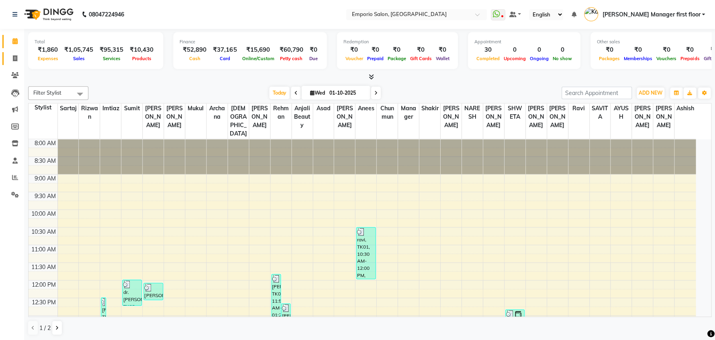
select select "service"
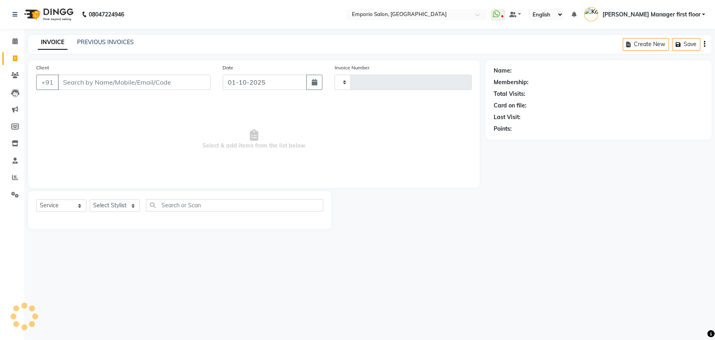
type input "5886"
select select "6332"
click at [99, 43] on link "PREVIOUS INVOICES" at bounding box center [105, 42] width 57 height 7
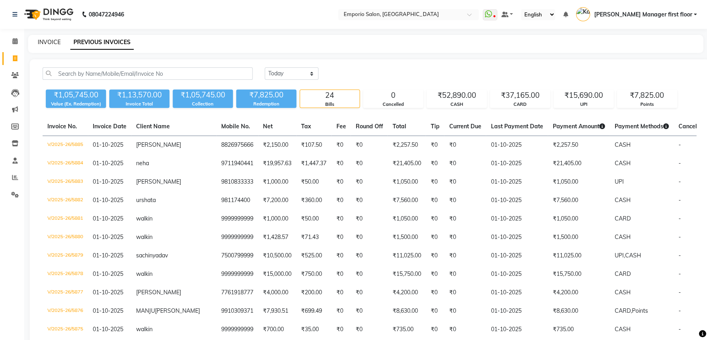
click at [53, 39] on link "INVOICE" at bounding box center [49, 42] width 23 height 7
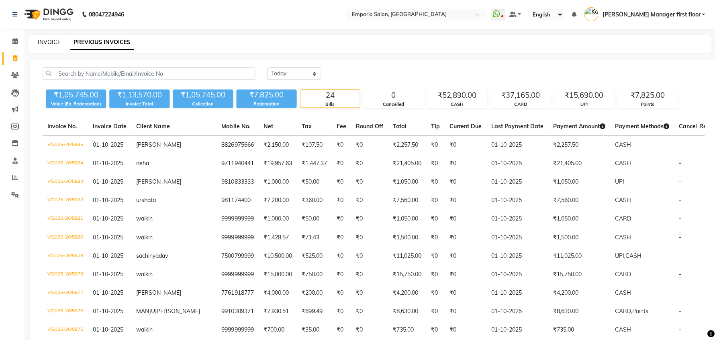
select select "6332"
select select "service"
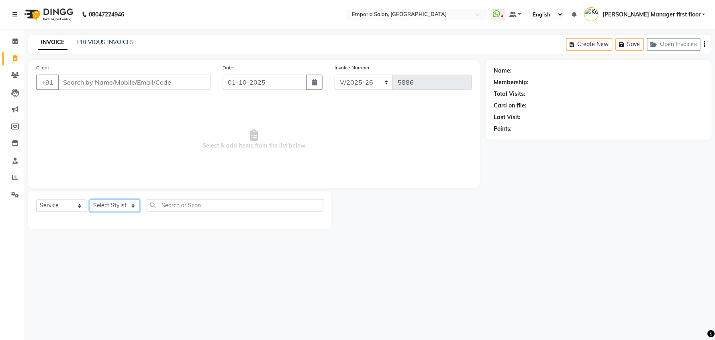
click at [132, 206] on select "Select Stylist" at bounding box center [115, 206] width 50 height 12
select select "47514"
click at [90, 200] on select "Select Stylist [PERSON_NAME] beauty Archana [PERSON_NAME] [PERSON_NAME] [PERSON…" at bounding box center [121, 206] width 63 height 12
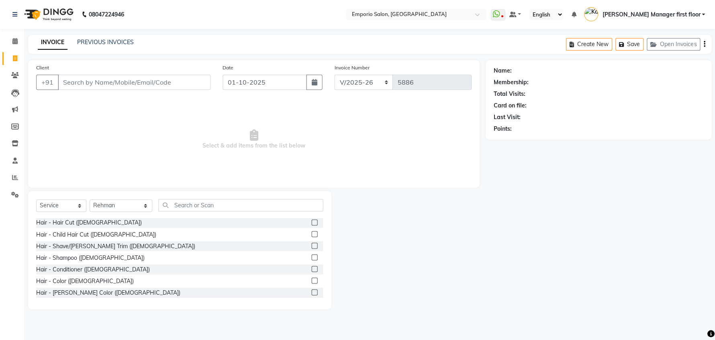
click at [311, 222] on label at bounding box center [314, 223] width 6 height 6
click at [311, 222] on input "checkbox" at bounding box center [313, 222] width 5 height 5
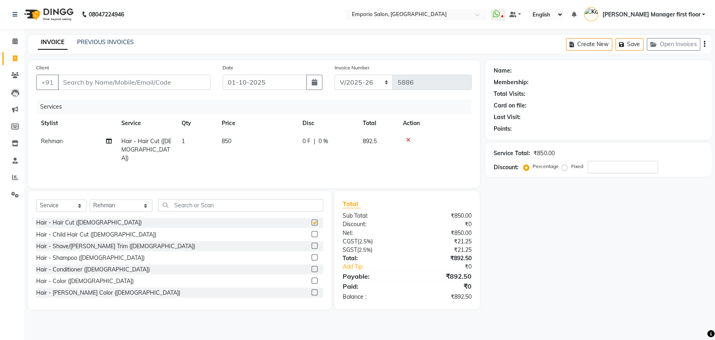
checkbox input "false"
click at [254, 142] on td "850" at bounding box center [257, 149] width 80 height 35
select select "47514"
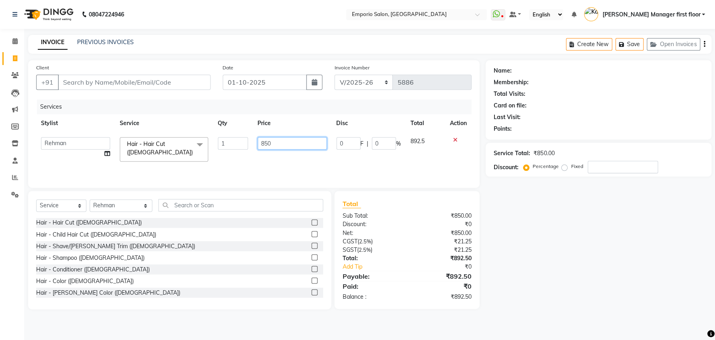
click at [295, 145] on input "850" at bounding box center [291, 143] width 69 height 12
type input "8"
type input "1000"
click at [311, 246] on label at bounding box center [314, 246] width 6 height 6
click at [311, 246] on input "checkbox" at bounding box center [313, 246] width 5 height 5
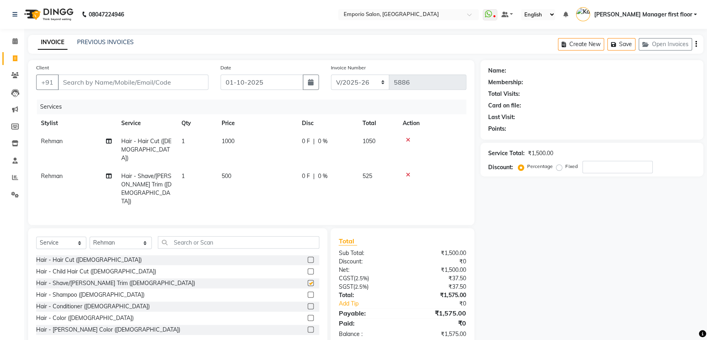
checkbox input "false"
click at [252, 167] on td "500" at bounding box center [257, 188] width 80 height 43
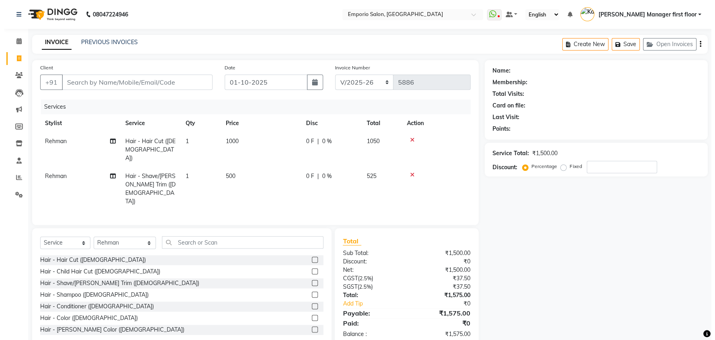
select select "47514"
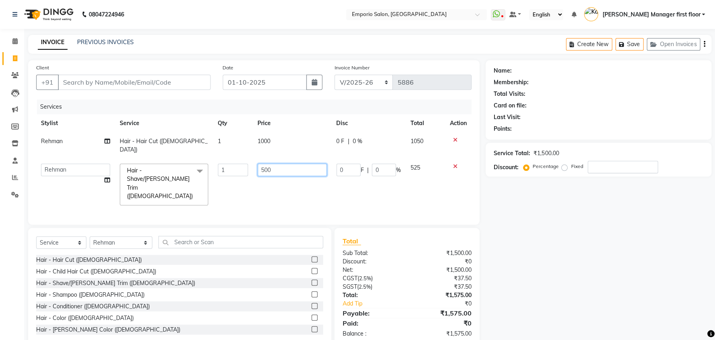
click at [289, 164] on input "500" at bounding box center [291, 170] width 69 height 12
type input "5"
type input "700"
click at [439, 183] on tr "Anees Anjali beauty [PERSON_NAME] [PERSON_NAME] [PERSON_NAME] [PERSON_NAME] Man…" at bounding box center [253, 184] width 435 height 51
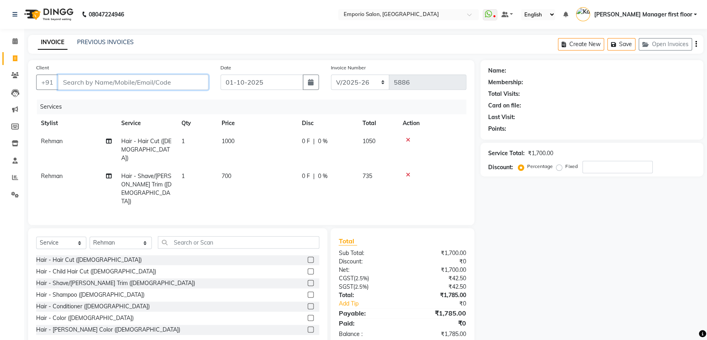
click at [128, 83] on input "Client" at bounding box center [133, 82] width 151 height 15
type input "9"
type input "0"
type input "9990011122"
click at [195, 79] on span "Add Client" at bounding box center [188, 82] width 32 height 8
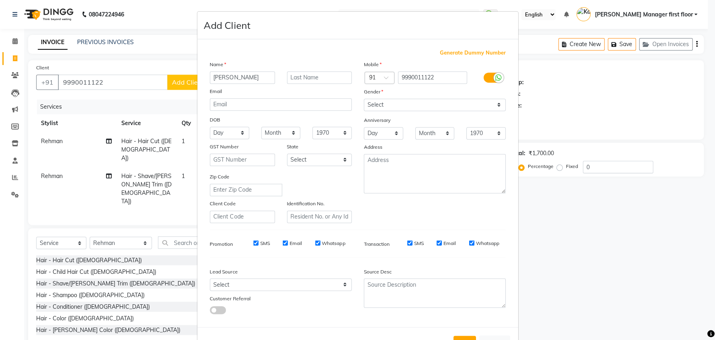
type input "[PERSON_NAME]"
click at [495, 108] on select "Select [DEMOGRAPHIC_DATA] [DEMOGRAPHIC_DATA] Other Prefer Not To Say" at bounding box center [434, 105] width 142 height 12
select select "[DEMOGRAPHIC_DATA]"
click at [363, 99] on select "Select [DEMOGRAPHIC_DATA] [DEMOGRAPHIC_DATA] Other Prefer Not To Say" at bounding box center [434, 105] width 142 height 12
click at [462, 336] on button "Add" at bounding box center [464, 343] width 22 height 14
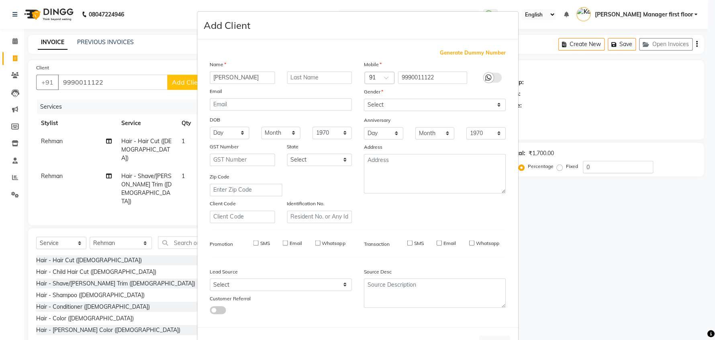
select select
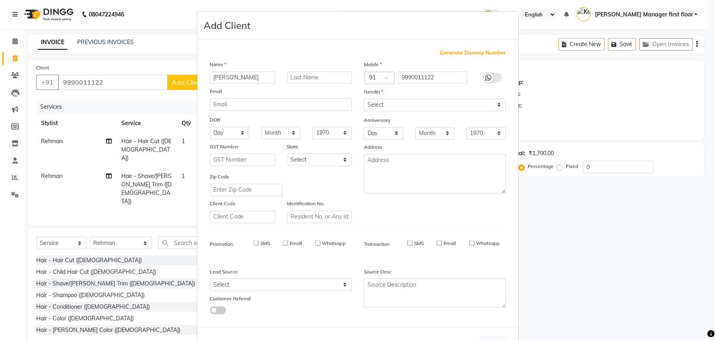
select select
checkbox input "false"
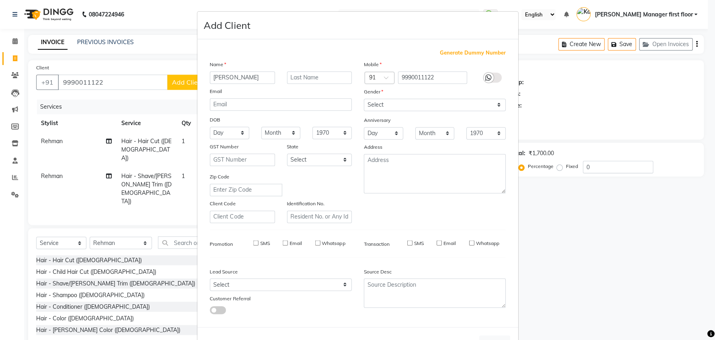
checkbox input "false"
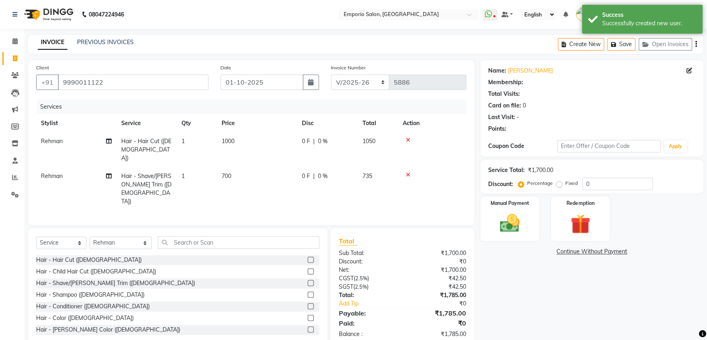
select select "1: Object"
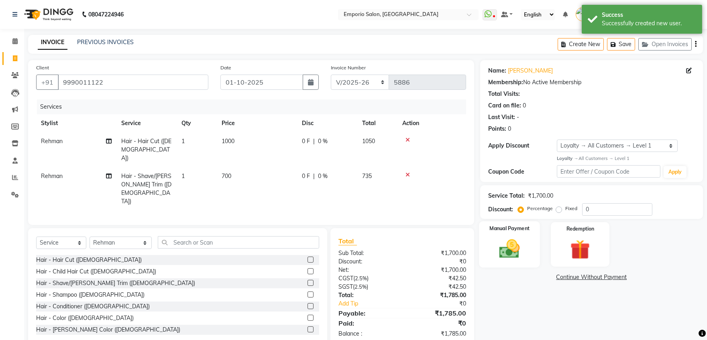
click at [512, 245] on img at bounding box center [509, 249] width 33 height 24
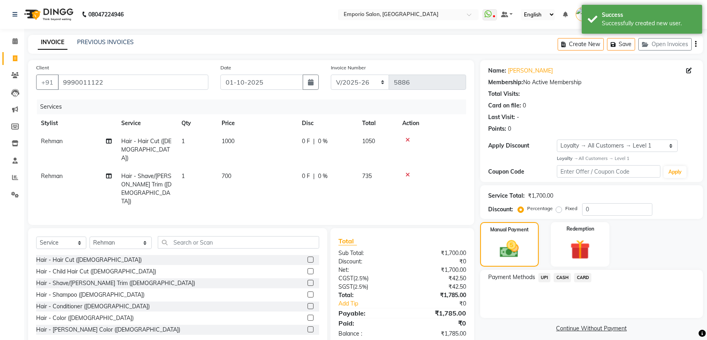
click at [583, 276] on span "CARD" at bounding box center [582, 277] width 17 height 9
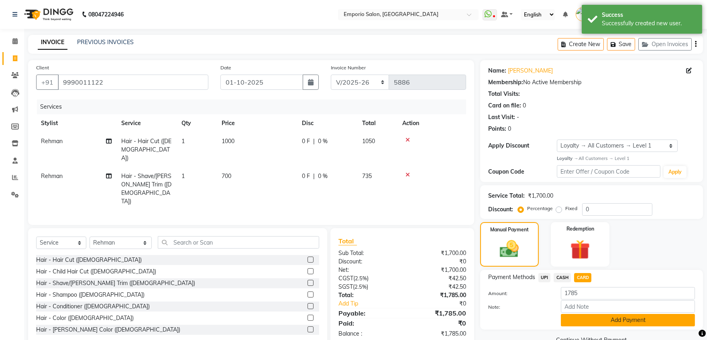
click at [627, 321] on button "Add Payment" at bounding box center [628, 320] width 134 height 12
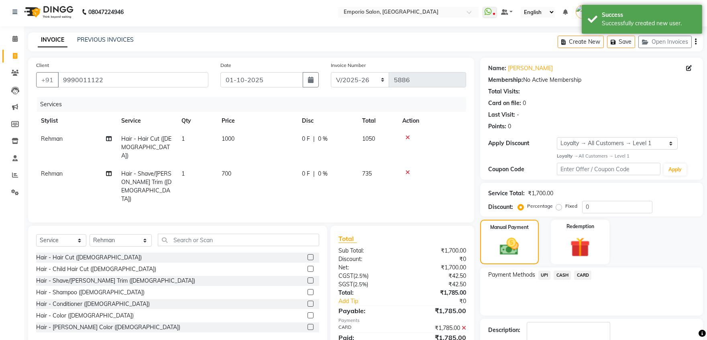
scroll to position [56, 0]
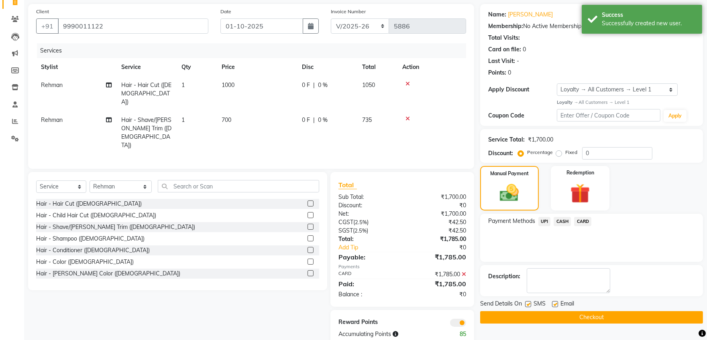
click at [602, 317] on button "Checkout" at bounding box center [591, 318] width 223 height 12
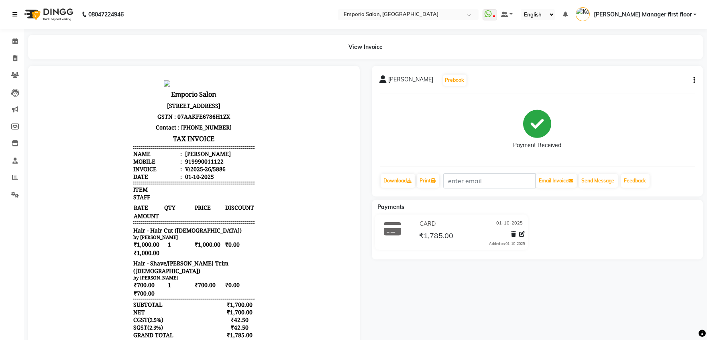
click at [15, 10] on link at bounding box center [16, 14] width 8 height 22
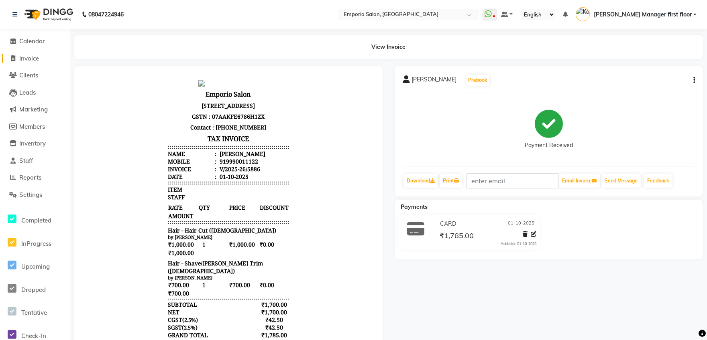
click at [23, 61] on span "Invoice" at bounding box center [29, 59] width 20 height 8
select select "6332"
select select "service"
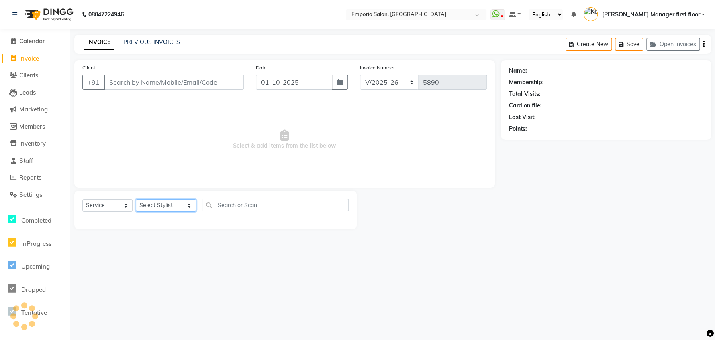
click at [157, 201] on select "Select Stylist [PERSON_NAME] beauty Archana [PERSON_NAME] [PERSON_NAME] [PERSON…" at bounding box center [166, 206] width 60 height 12
select select "58141"
click at [136, 200] on select "Select Stylist [PERSON_NAME] beauty Archana [PERSON_NAME] [PERSON_NAME] [PERSON…" at bounding box center [166, 206] width 60 height 12
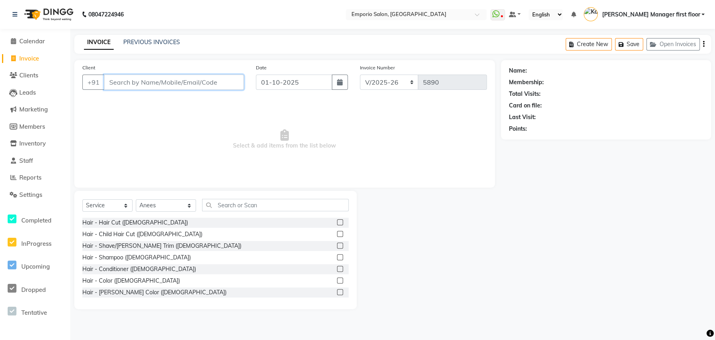
click at [157, 84] on input "Client" at bounding box center [174, 82] width 140 height 15
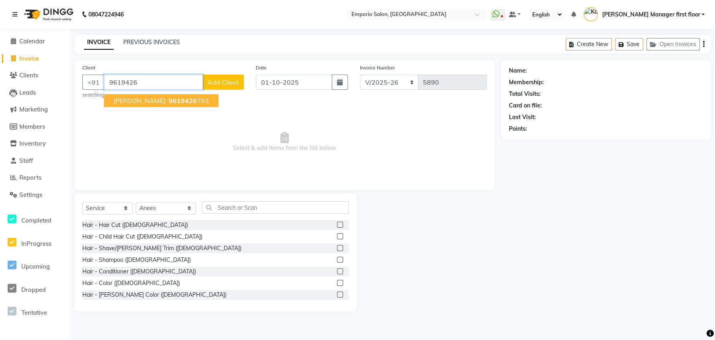
drag, startPoint x: 157, startPoint y: 101, endPoint x: 158, endPoint y: 106, distance: 5.0
click at [169, 101] on span "9619426" at bounding box center [183, 101] width 28 height 8
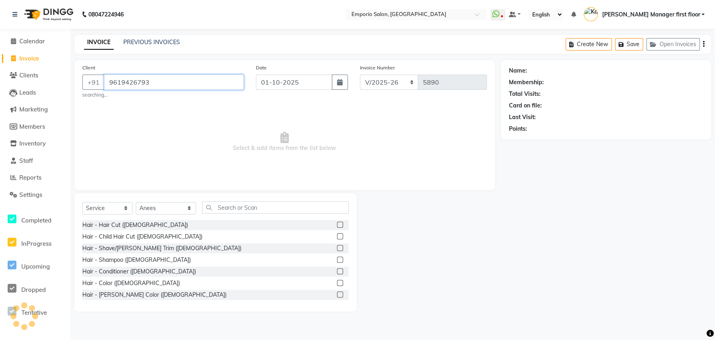
type input "9619426793"
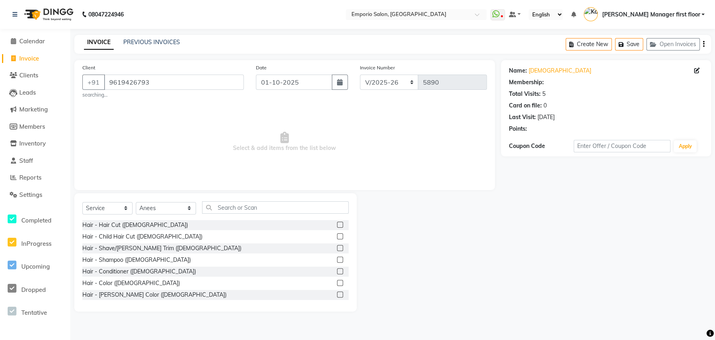
select select "1: Object"
click at [185, 182] on div "Client [PHONE_NUMBER] searching... Date [DATE] Invoice Number EMP/2025-26 V/202…" at bounding box center [284, 125] width 420 height 130
click at [115, 223] on div "Hair - Hair Cut ([DEMOGRAPHIC_DATA])" at bounding box center [135, 225] width 106 height 8
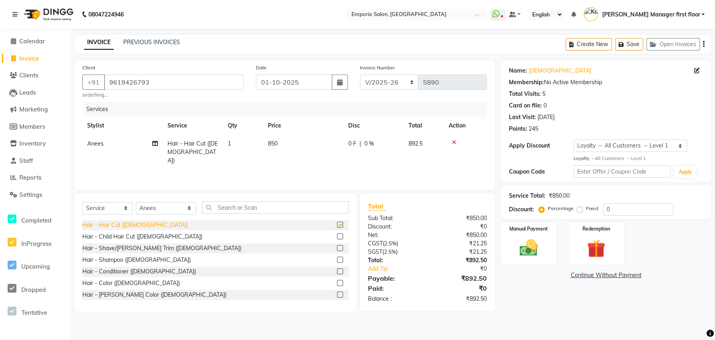
checkbox input "false"
click at [324, 142] on td "850" at bounding box center [303, 152] width 80 height 35
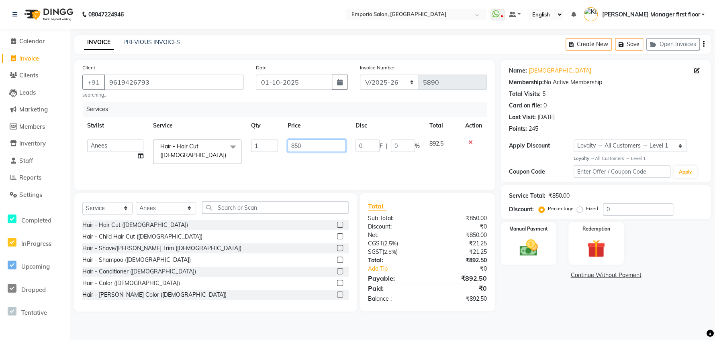
click at [324, 142] on input "850" at bounding box center [316, 146] width 58 height 12
type input "8"
type input "1000"
click at [319, 167] on div "Services Stylist Service Qty Price Disc Total Action Anees Anjali beauty Archan…" at bounding box center [284, 142] width 404 height 80
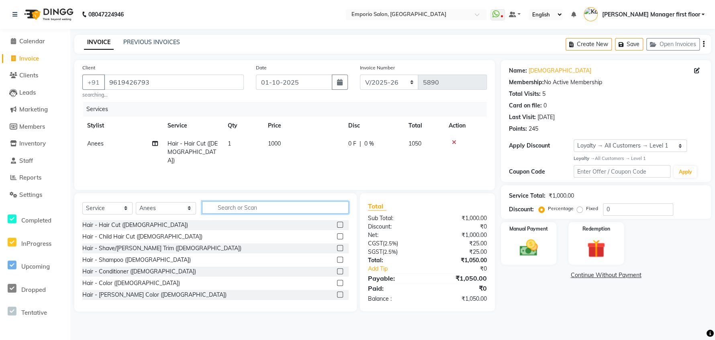
click at [216, 203] on input "text" at bounding box center [275, 208] width 147 height 12
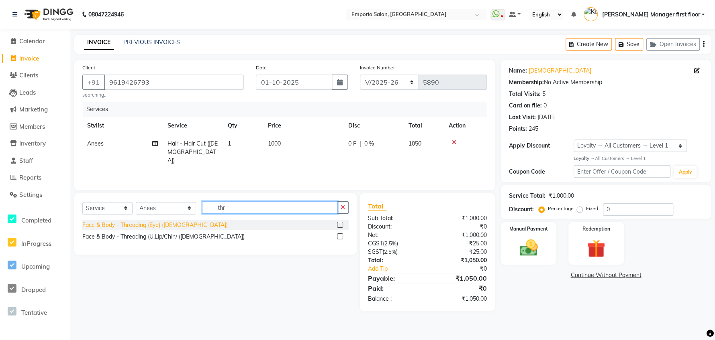
type input "thr"
click at [142, 226] on div "Face & Body - Threading (Eye) ([DEMOGRAPHIC_DATA])" at bounding box center [154, 225] width 145 height 8
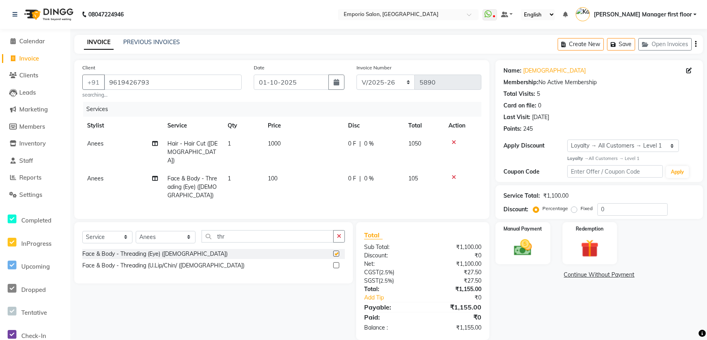
checkbox input "false"
drag, startPoint x: 343, startPoint y: 249, endPoint x: 338, endPoint y: 241, distance: 9.0
click at [341, 244] on div "Select Service Product Membership Package Voucher Prepaid Gift Card Select Styl…" at bounding box center [213, 252] width 279 height 61
click at [337, 239] on button "button" at bounding box center [339, 236] width 12 height 12
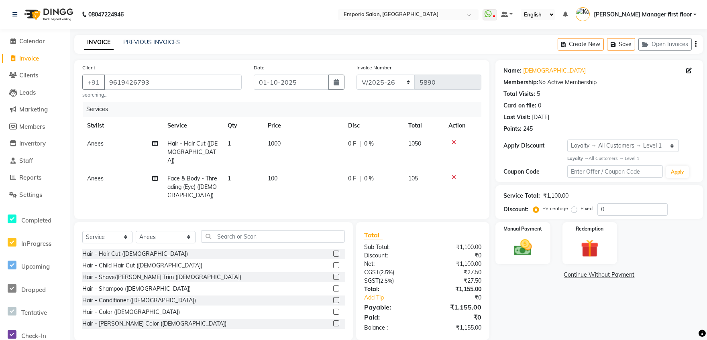
click at [324, 175] on td "100" at bounding box center [303, 187] width 80 height 35
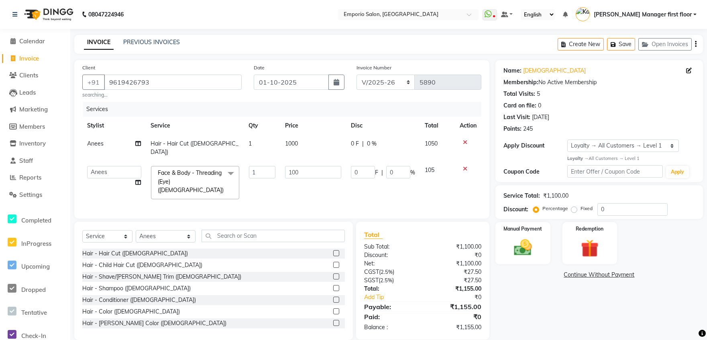
click at [324, 175] on td "100" at bounding box center [313, 182] width 66 height 43
click at [324, 168] on input "100" at bounding box center [313, 172] width 56 height 12
type input "150"
drag, startPoint x: 320, startPoint y: 205, endPoint x: 321, endPoint y: 200, distance: 4.7
click at [321, 202] on div "Client [PHONE_NUMBER] searching... Date [DATE] Invoice Number EMP/2025-26 V/202…" at bounding box center [281, 139] width 415 height 159
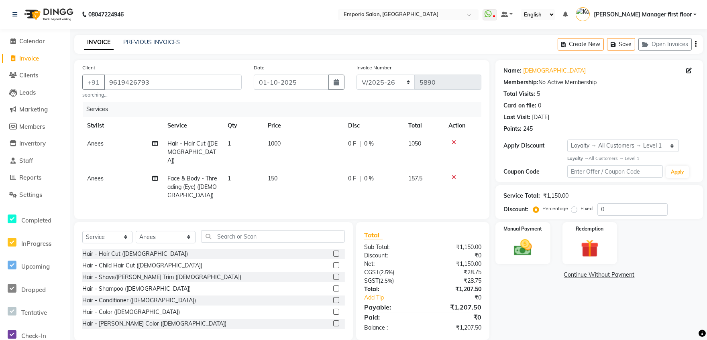
click at [324, 172] on td "150" at bounding box center [303, 187] width 80 height 35
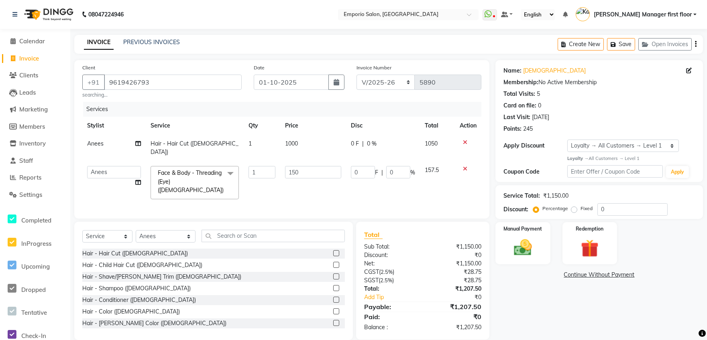
click at [324, 172] on td "150" at bounding box center [313, 182] width 66 height 43
click at [324, 166] on input "150" at bounding box center [313, 172] width 56 height 12
type input "100"
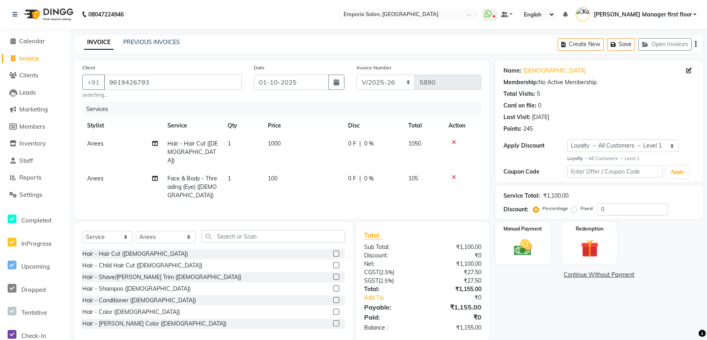
click at [344, 182] on tr "Anees Face & Body - Threading (Eye) ([DEMOGRAPHIC_DATA]) 1 100 0 F | 0 % 105" at bounding box center [281, 187] width 399 height 35
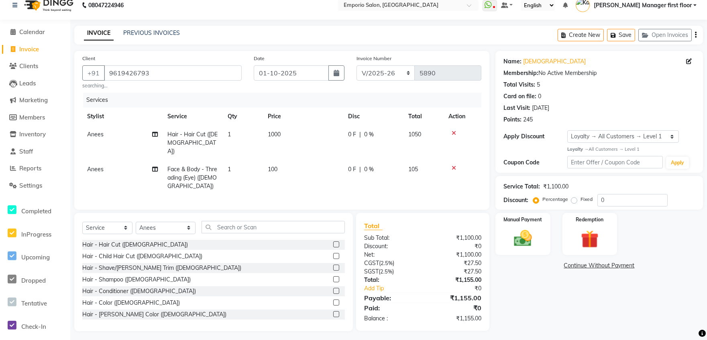
scroll to position [11, 0]
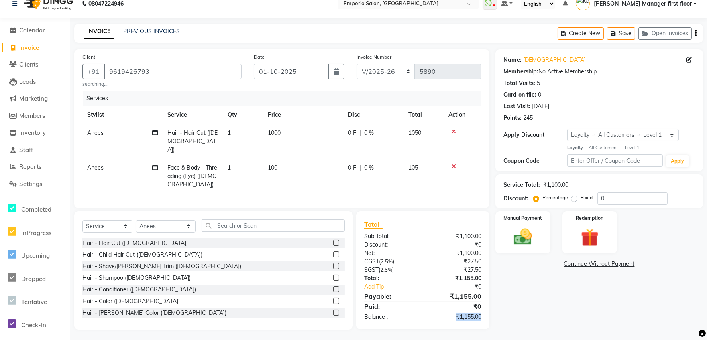
drag, startPoint x: 453, startPoint y: 312, endPoint x: 489, endPoint y: 314, distance: 35.8
click at [489, 314] on div "Total Sub Total: ₹1,100.00 Discount: ₹0 Net: ₹1,100.00 CGST ( 2.5% ) ₹27.50 SGS…" at bounding box center [422, 271] width 133 height 118
click at [499, 298] on div "Name: [PERSON_NAME] Membership: No Active Membership Total Visits: 5 Card on fi…" at bounding box center [602, 189] width 214 height 281
click at [517, 232] on img at bounding box center [523, 236] width 30 height 21
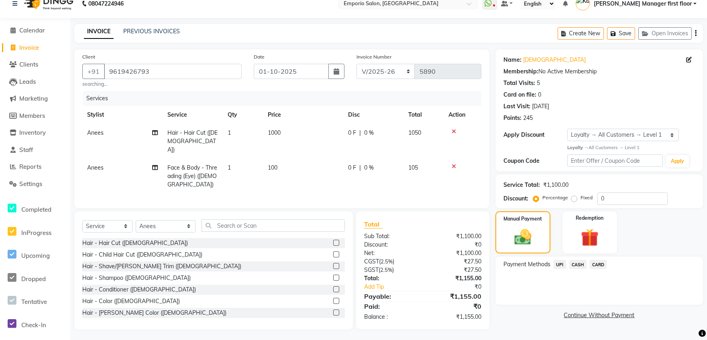
click at [557, 264] on span "UPI" at bounding box center [560, 264] width 12 height 9
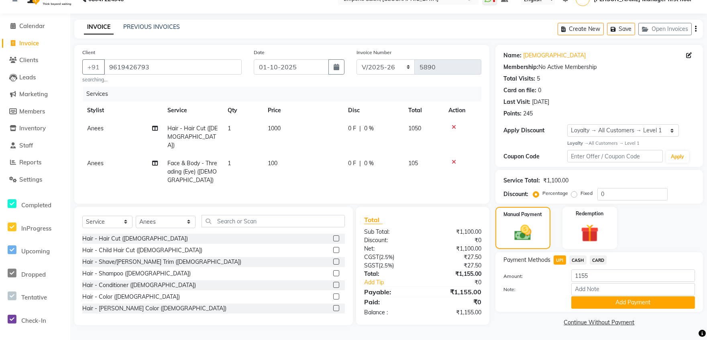
click at [594, 297] on button "Add Payment" at bounding box center [633, 303] width 124 height 12
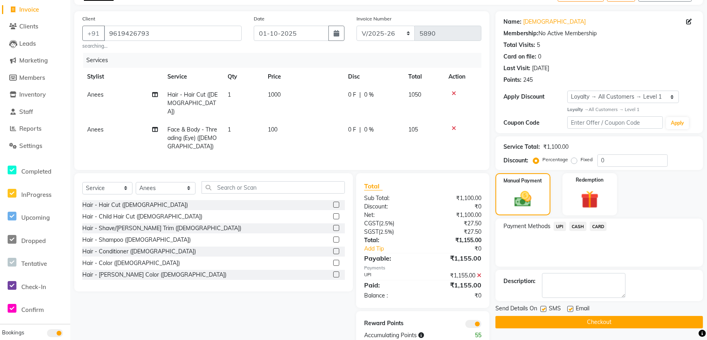
scroll to position [67, 0]
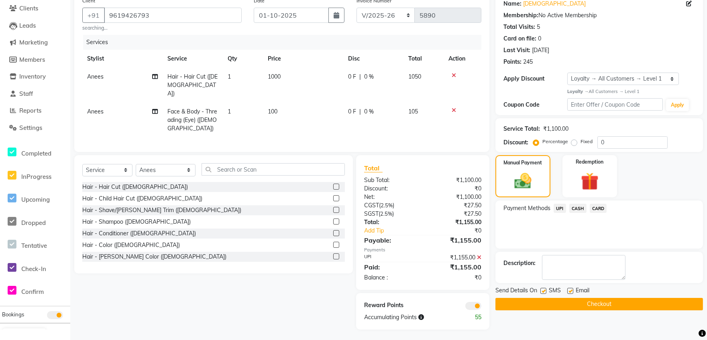
click at [594, 305] on button "Checkout" at bounding box center [599, 304] width 208 height 12
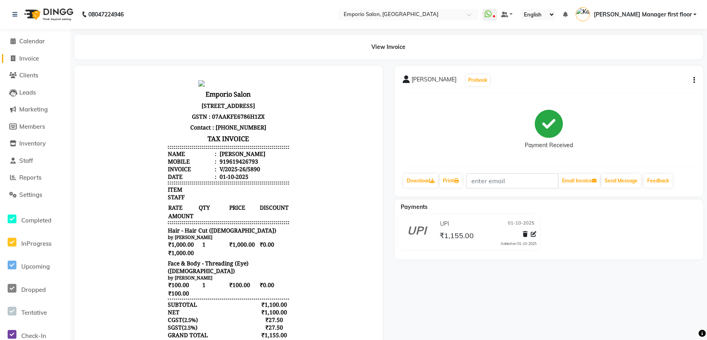
click at [21, 57] on span "Invoice" at bounding box center [29, 59] width 20 height 8
select select "6332"
select select "service"
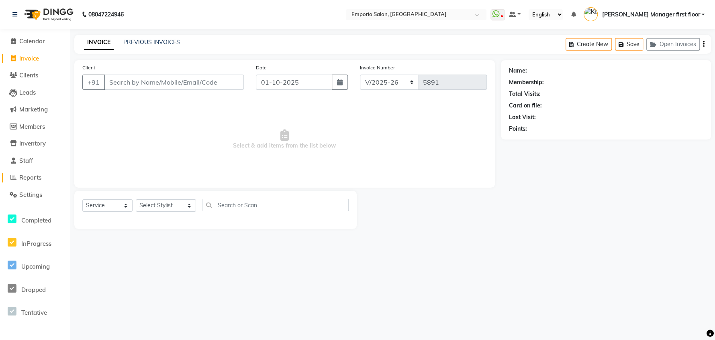
click at [26, 181] on span "Reports" at bounding box center [30, 178] width 22 height 8
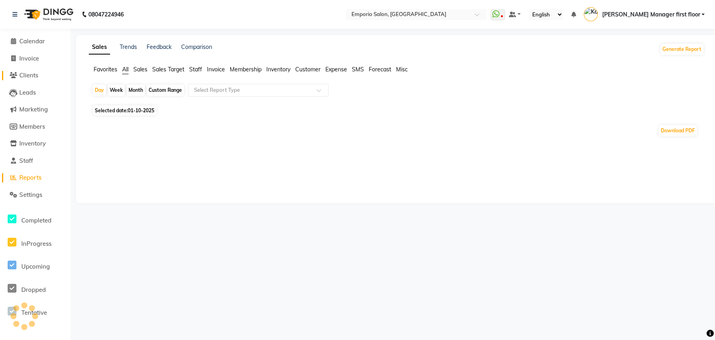
click at [40, 74] on link "Clients" at bounding box center [35, 75] width 66 height 9
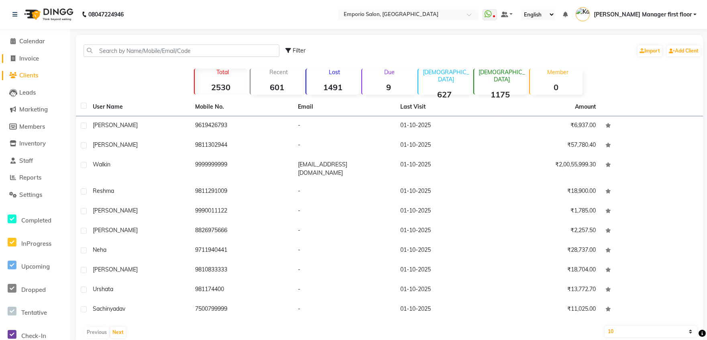
click at [40, 57] on link "Invoice" at bounding box center [35, 58] width 66 height 9
select select "6332"
select select "service"
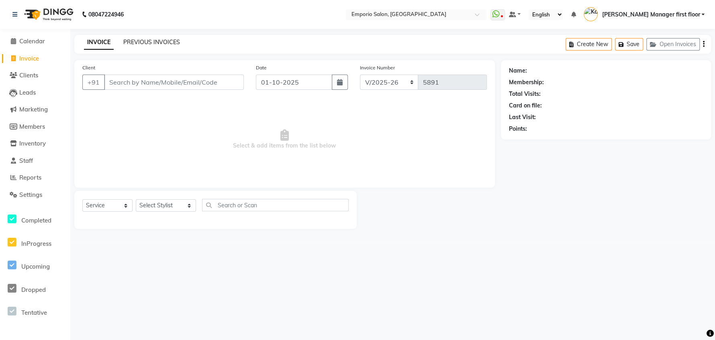
click at [145, 39] on link "PREVIOUS INVOICES" at bounding box center [151, 42] width 57 height 7
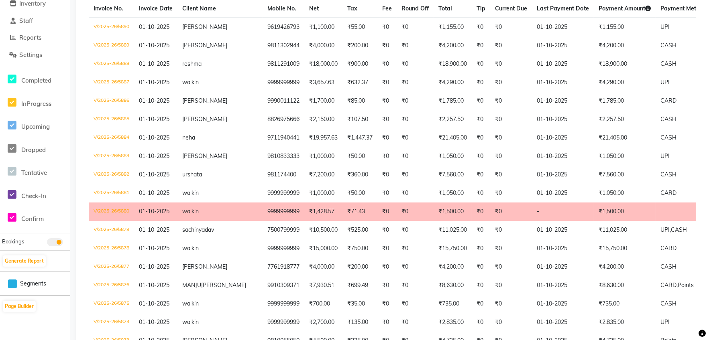
scroll to position [141, 0]
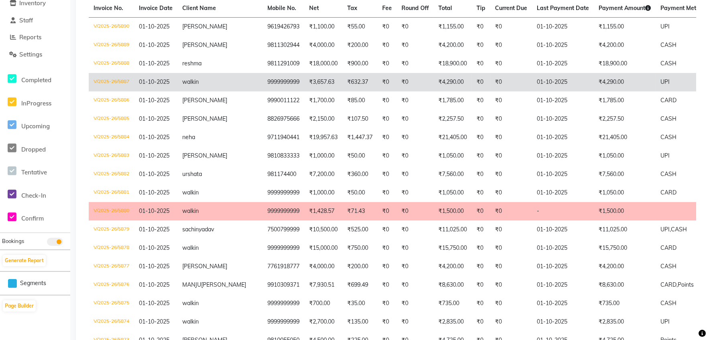
click at [472, 77] on td "₹0" at bounding box center [481, 82] width 18 height 18
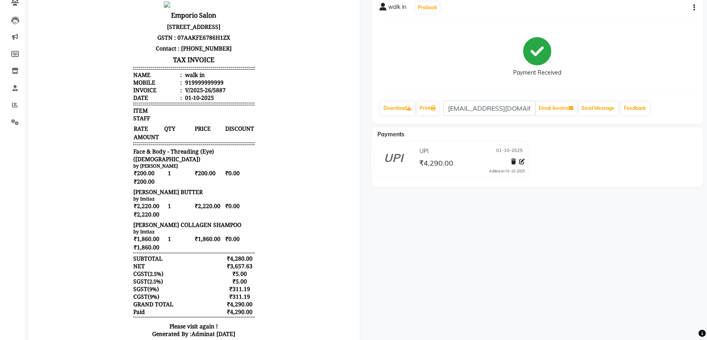
scroll to position [73, 0]
click at [202, 169] on span "₹200.00" at bounding box center [209, 173] width 30 height 8
